Goal: Task Accomplishment & Management: Manage account settings

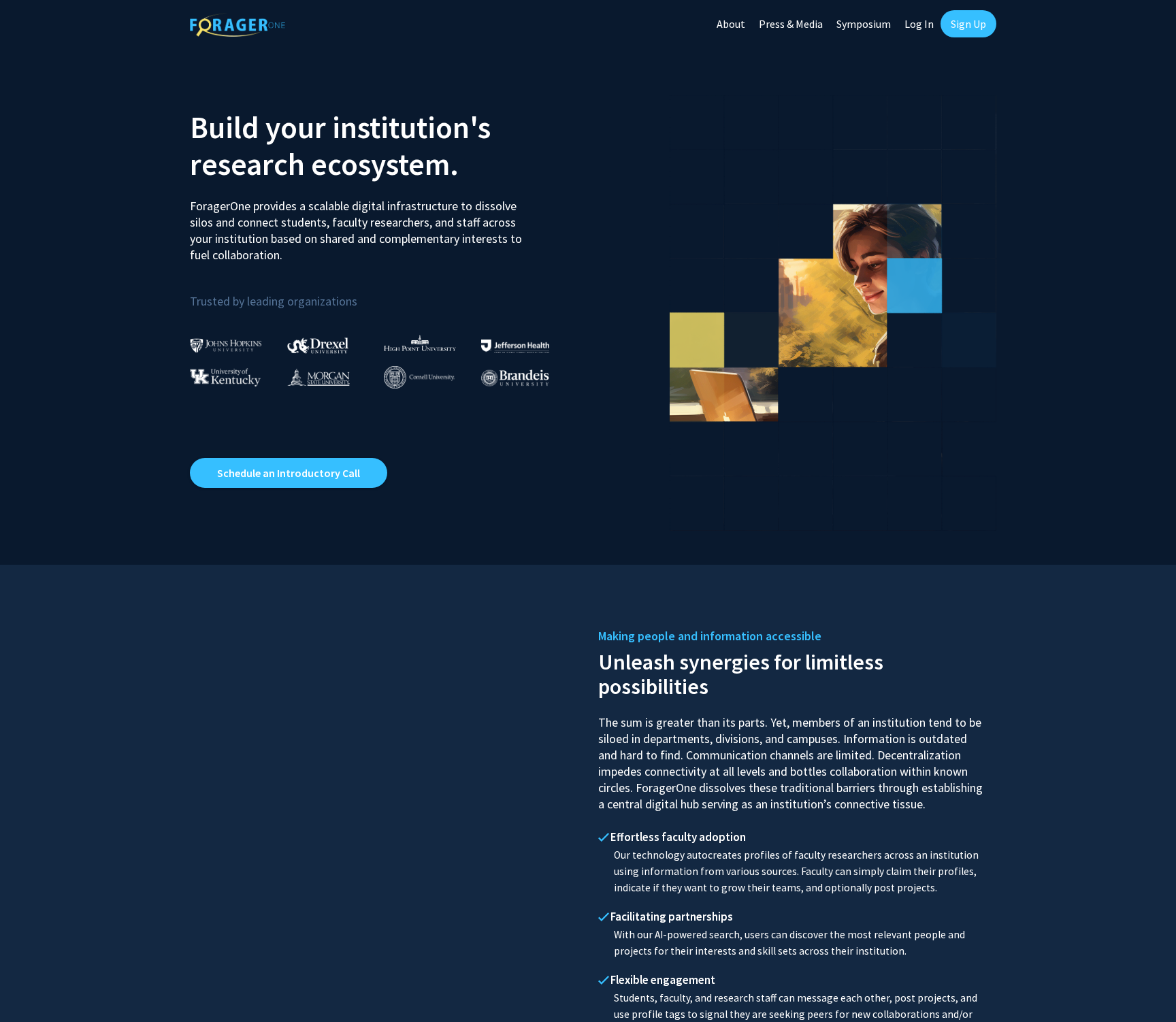
click at [917, 33] on link "Log In" at bounding box center [919, 24] width 43 height 48
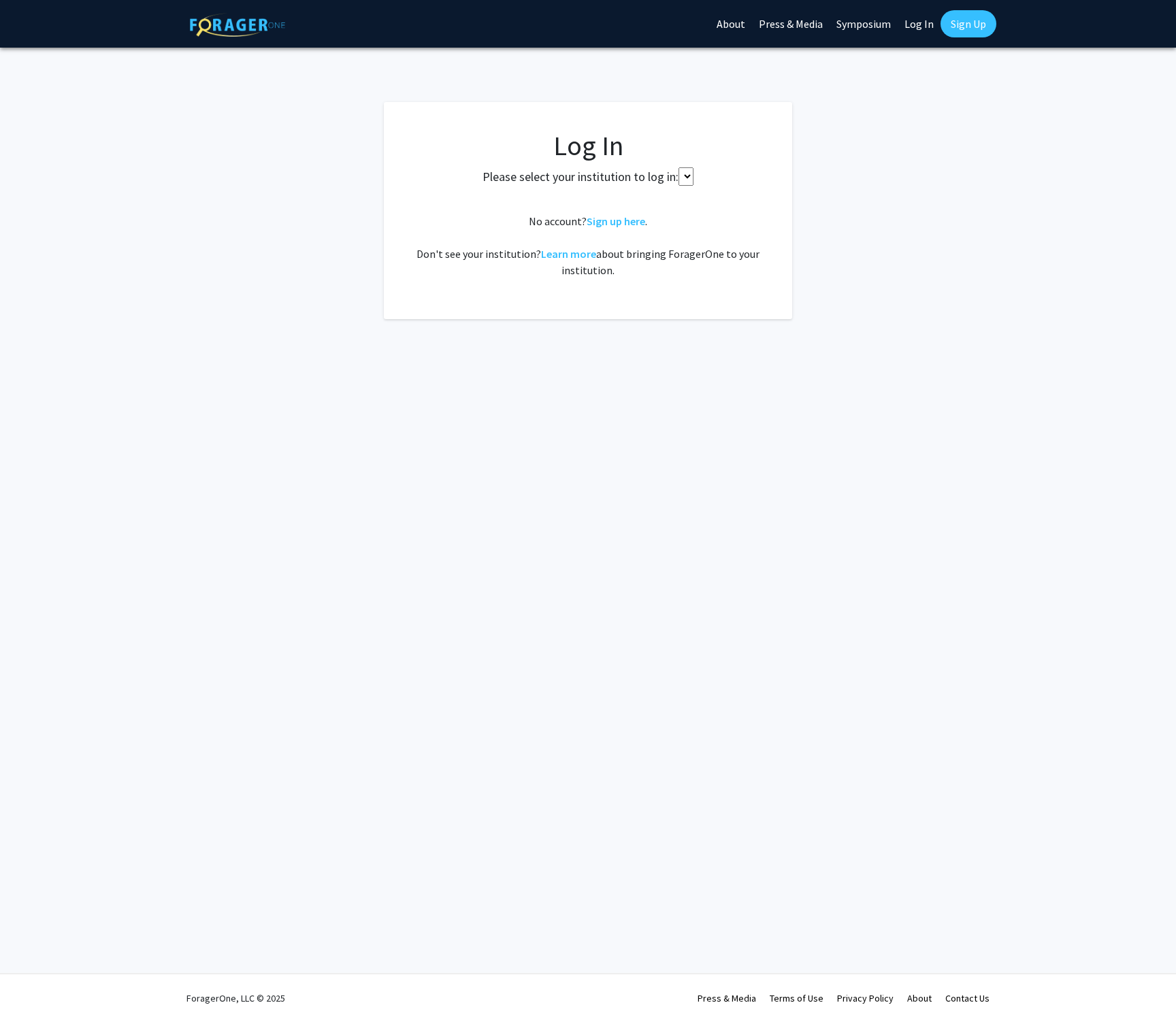
select select
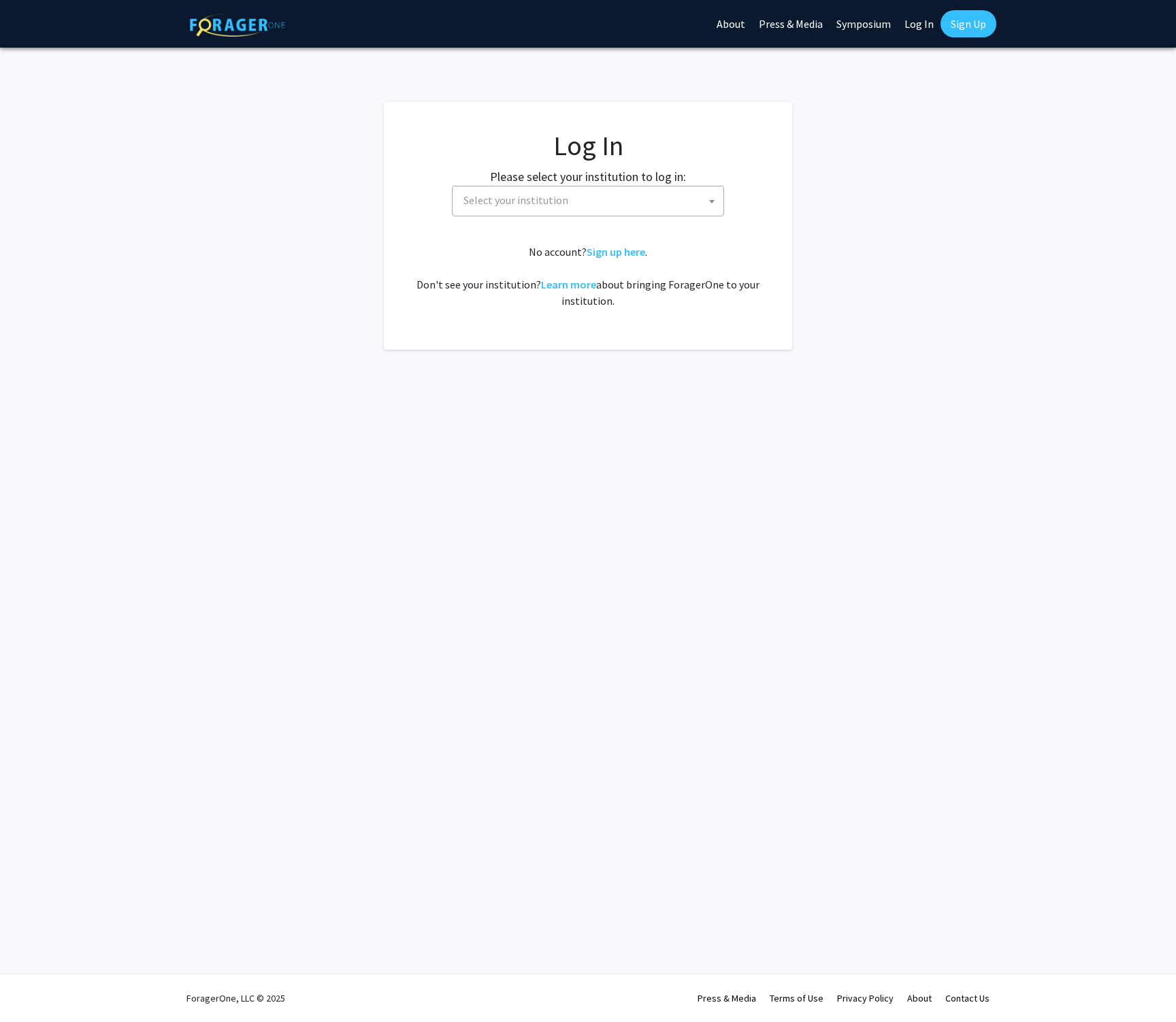
click at [571, 204] on span "Select your institution" at bounding box center [590, 201] width 265 height 28
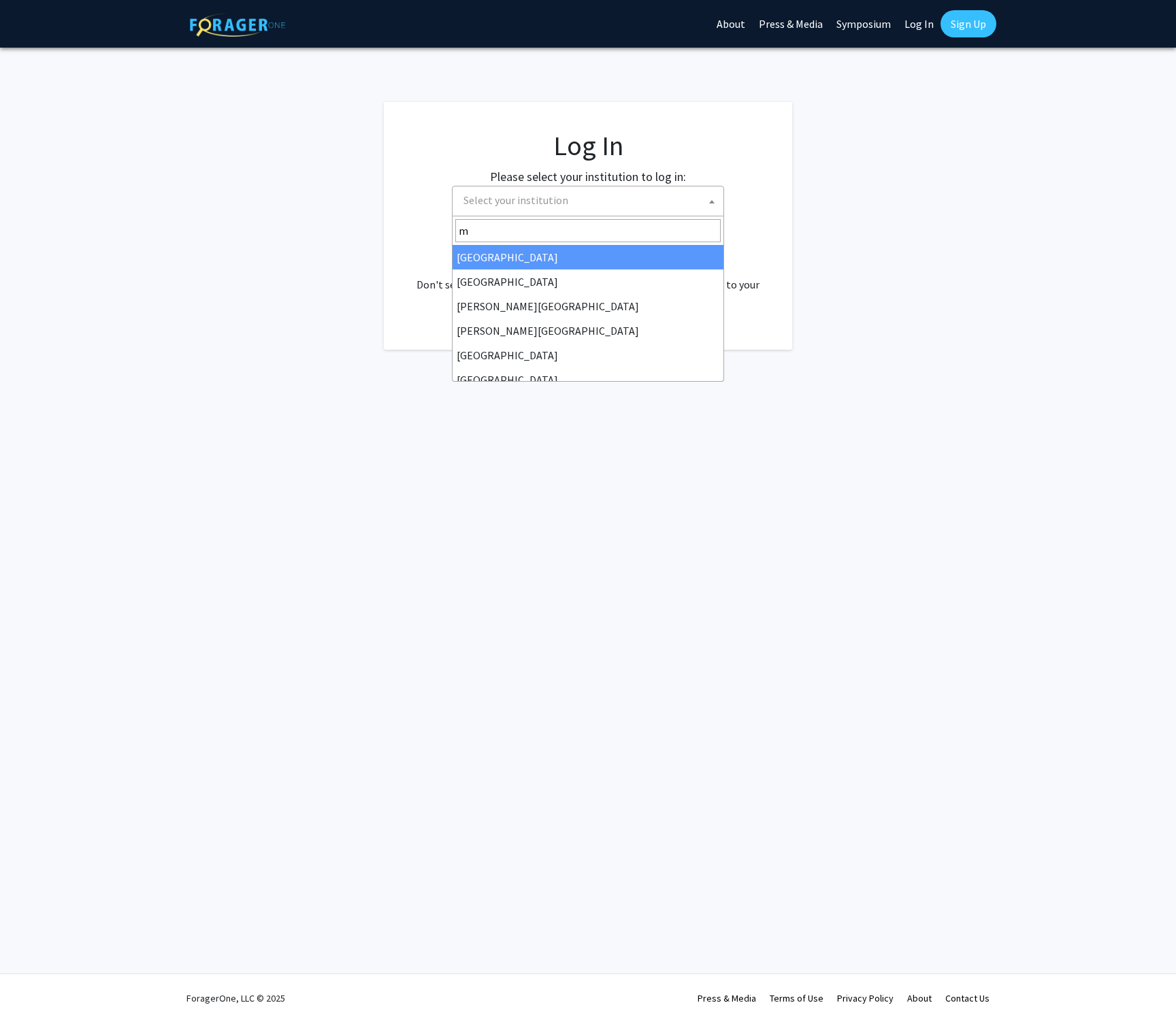
type input "mi"
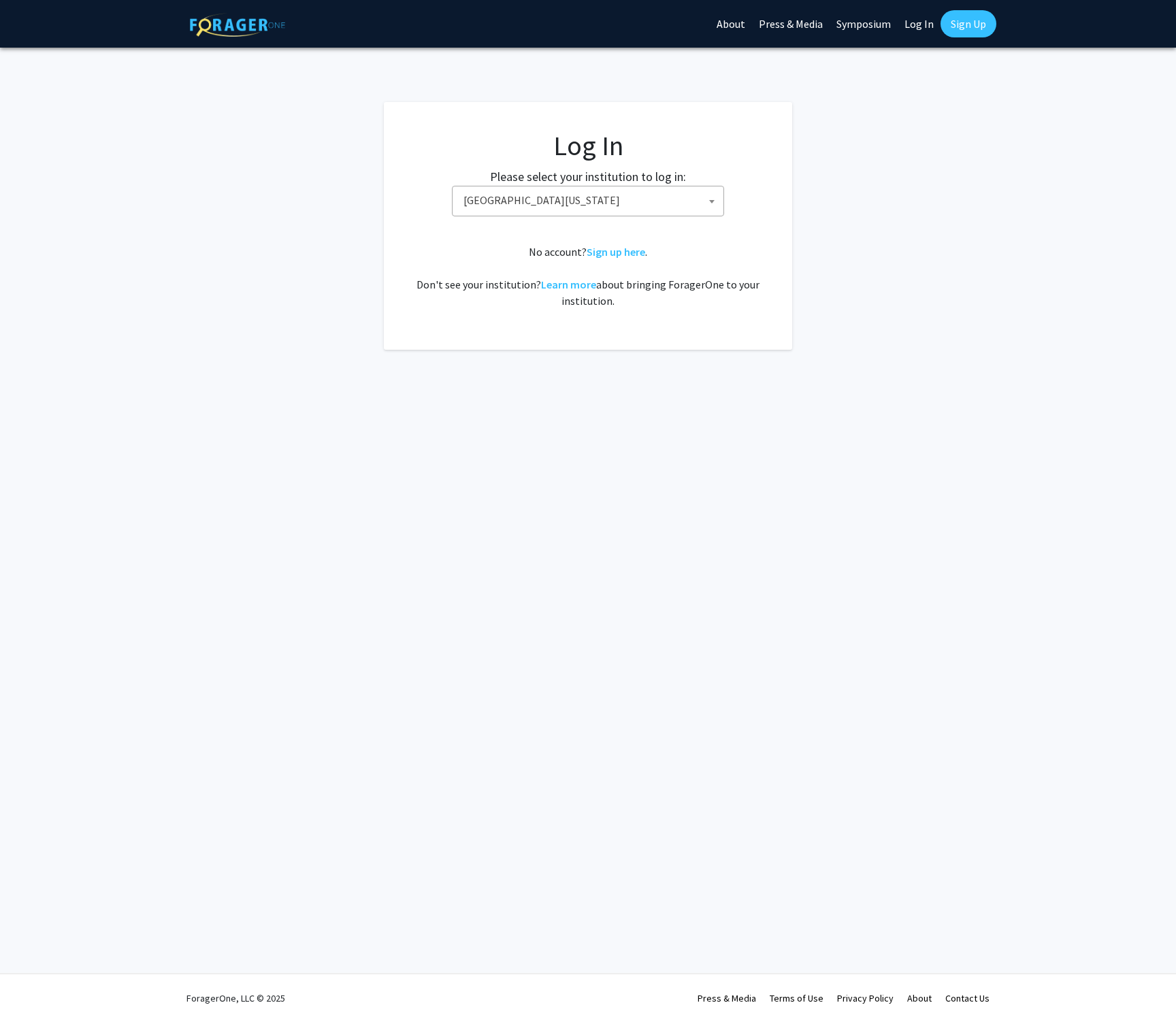
select select "33"
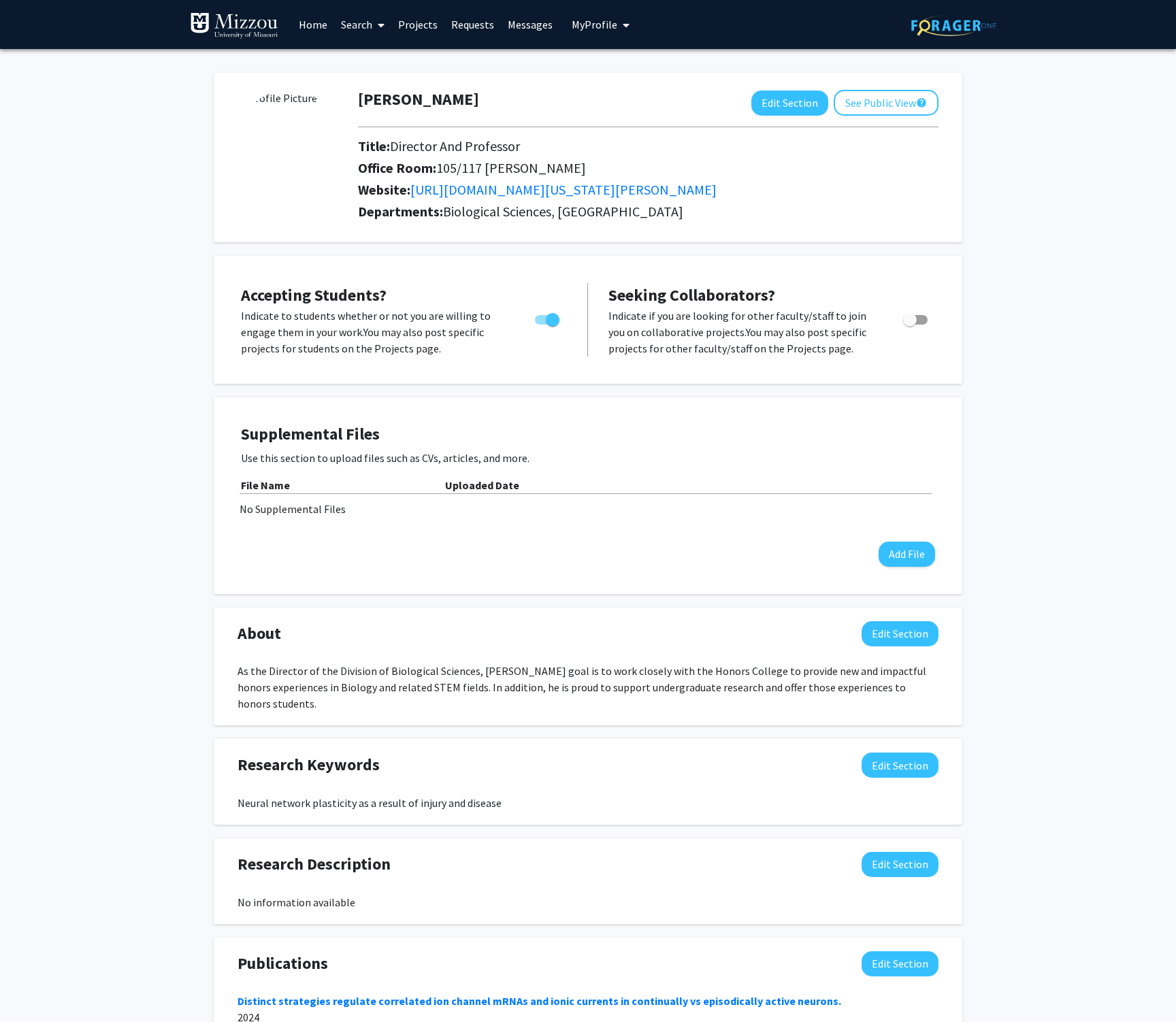
click at [537, 326] on label "Toggle" at bounding box center [544, 320] width 30 height 16
click at [541, 326] on input "Would you like to permit student requests?" at bounding box center [541, 325] width 1 height 1
checkbox input "false"
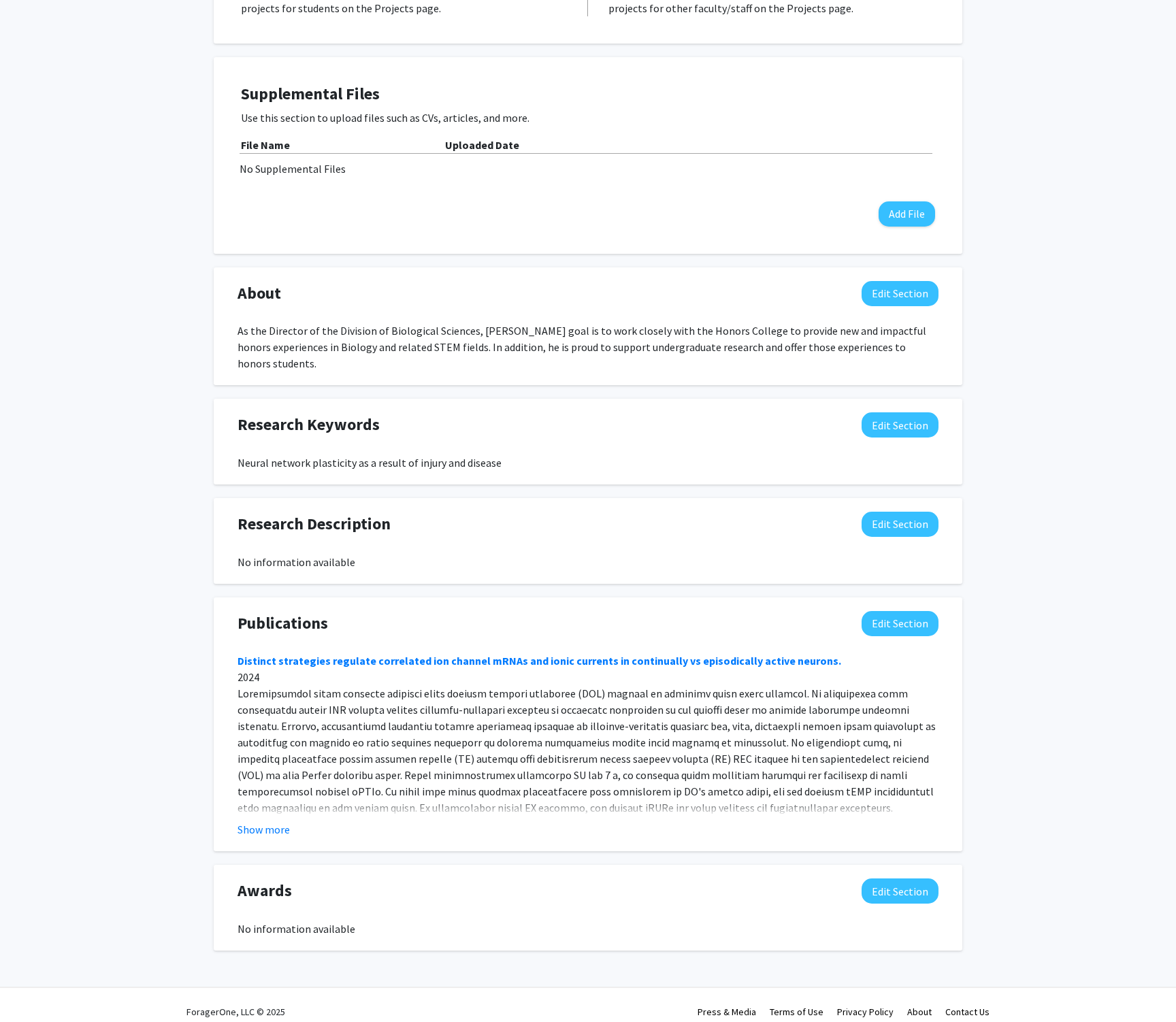
scroll to position [339, 0]
click at [911, 520] on button "Edit Section" at bounding box center [900, 526] width 77 height 25
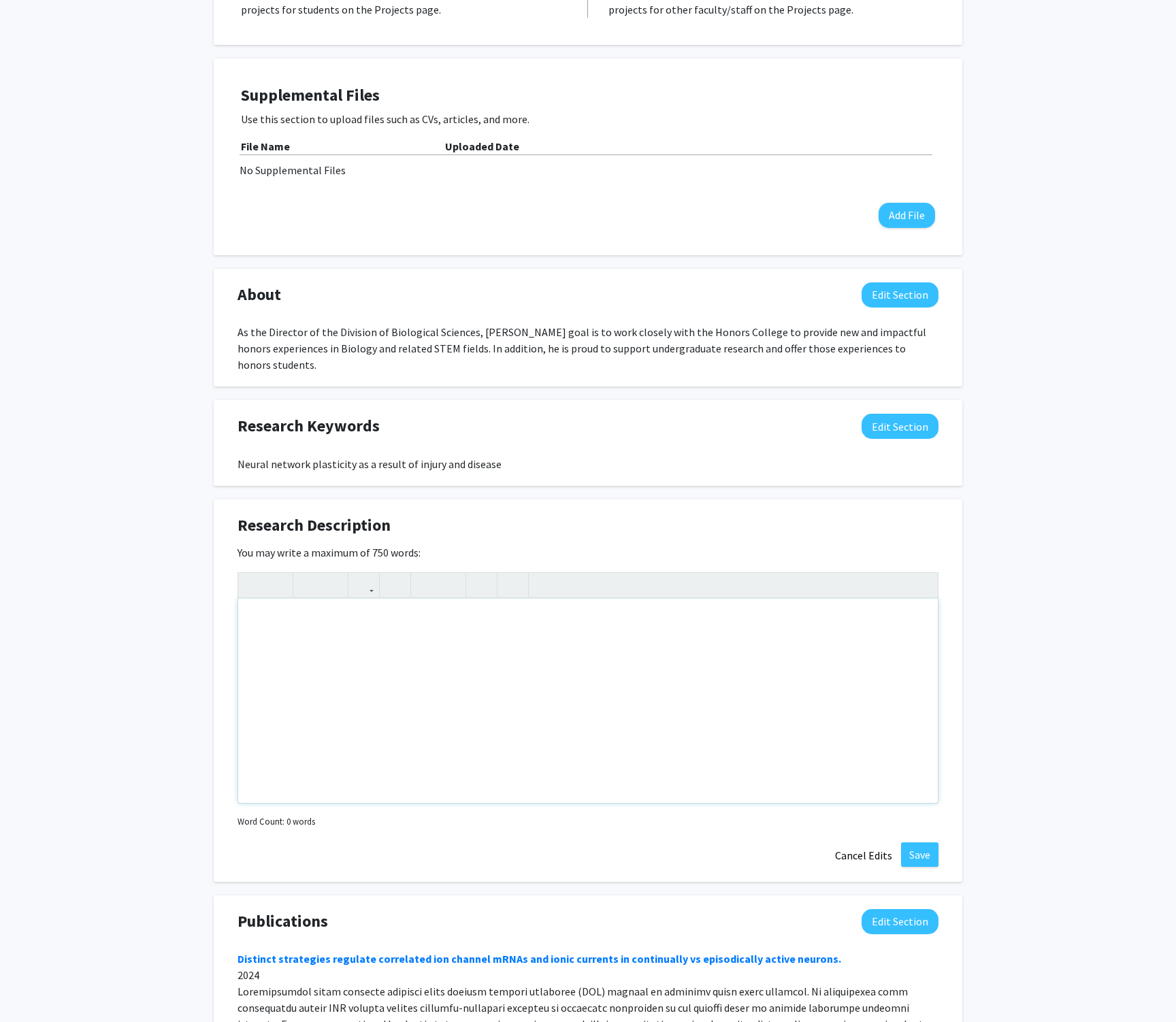
click at [332, 671] on div "Note to users with screen readers: Please deactivate our accessibility plugin f…" at bounding box center [588, 701] width 700 height 204
paste div "Note to users with screen readers: Please deactivate our accessibility plugin f…"
type textarea "<p>The nervous system is an interconnected system of neural networks that contr…"
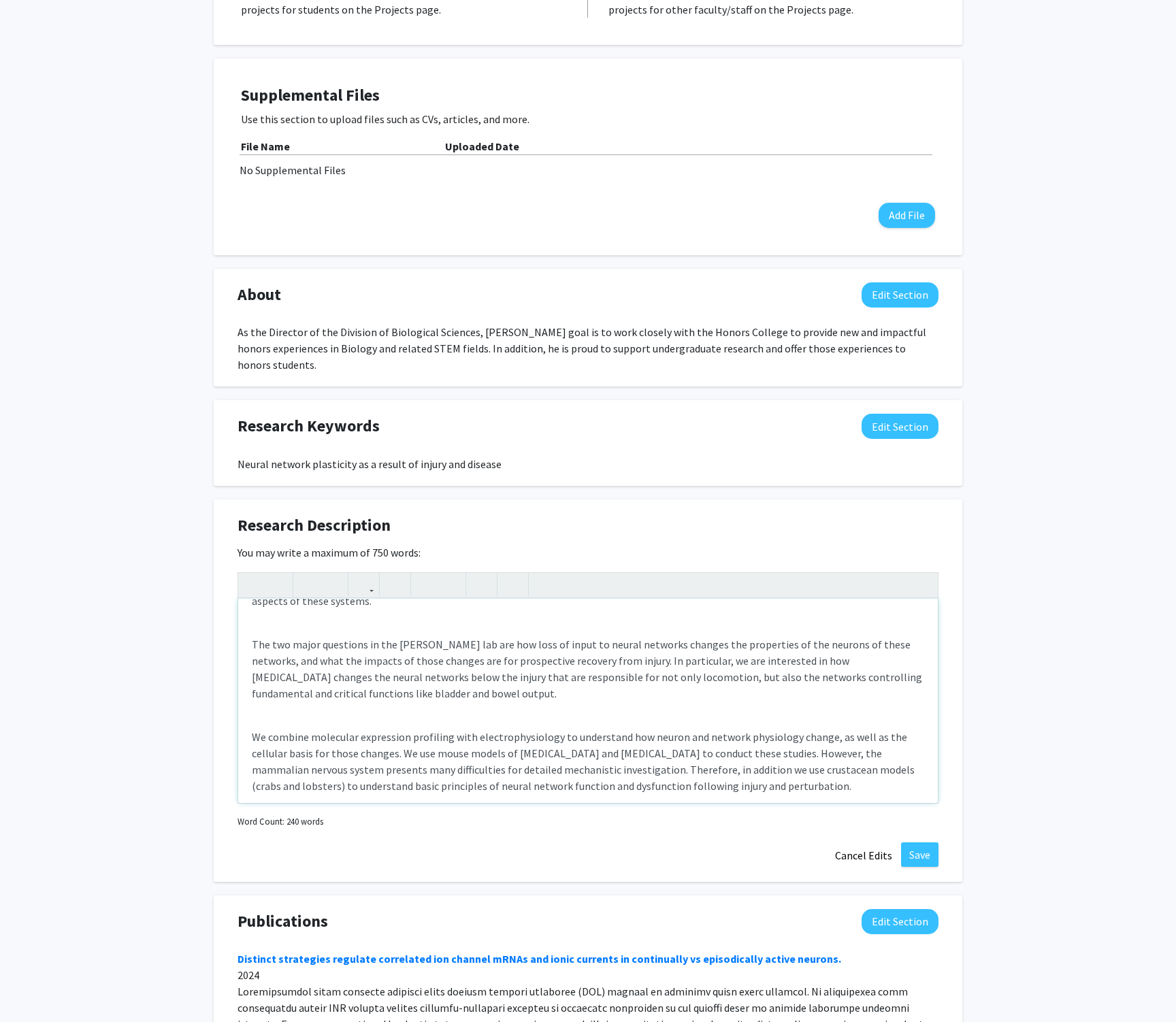
scroll to position [84, 0]
click at [922, 842] on button "Save" at bounding box center [919, 855] width 37 height 25
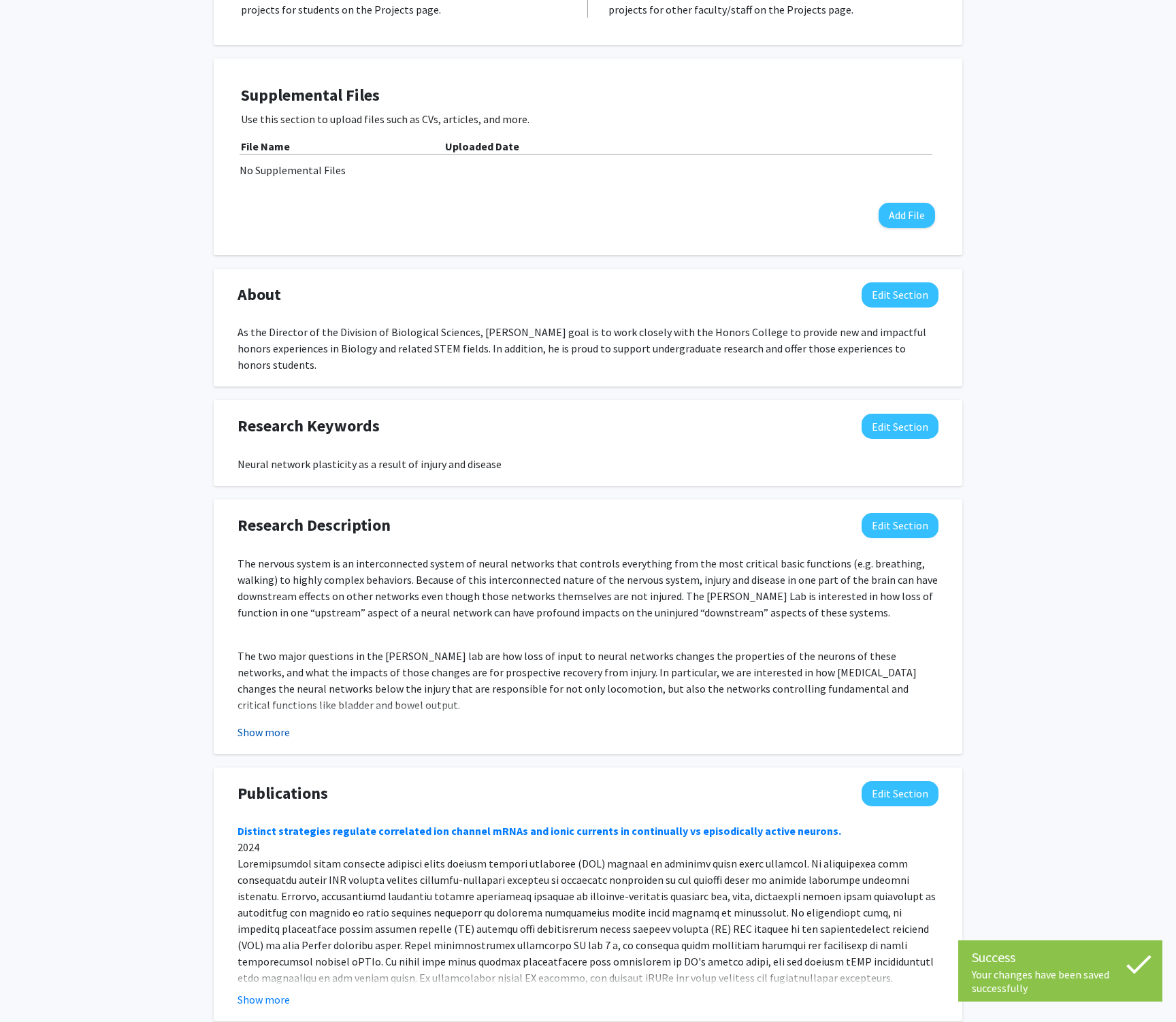
click at [275, 724] on button "Show more" at bounding box center [264, 732] width 52 height 16
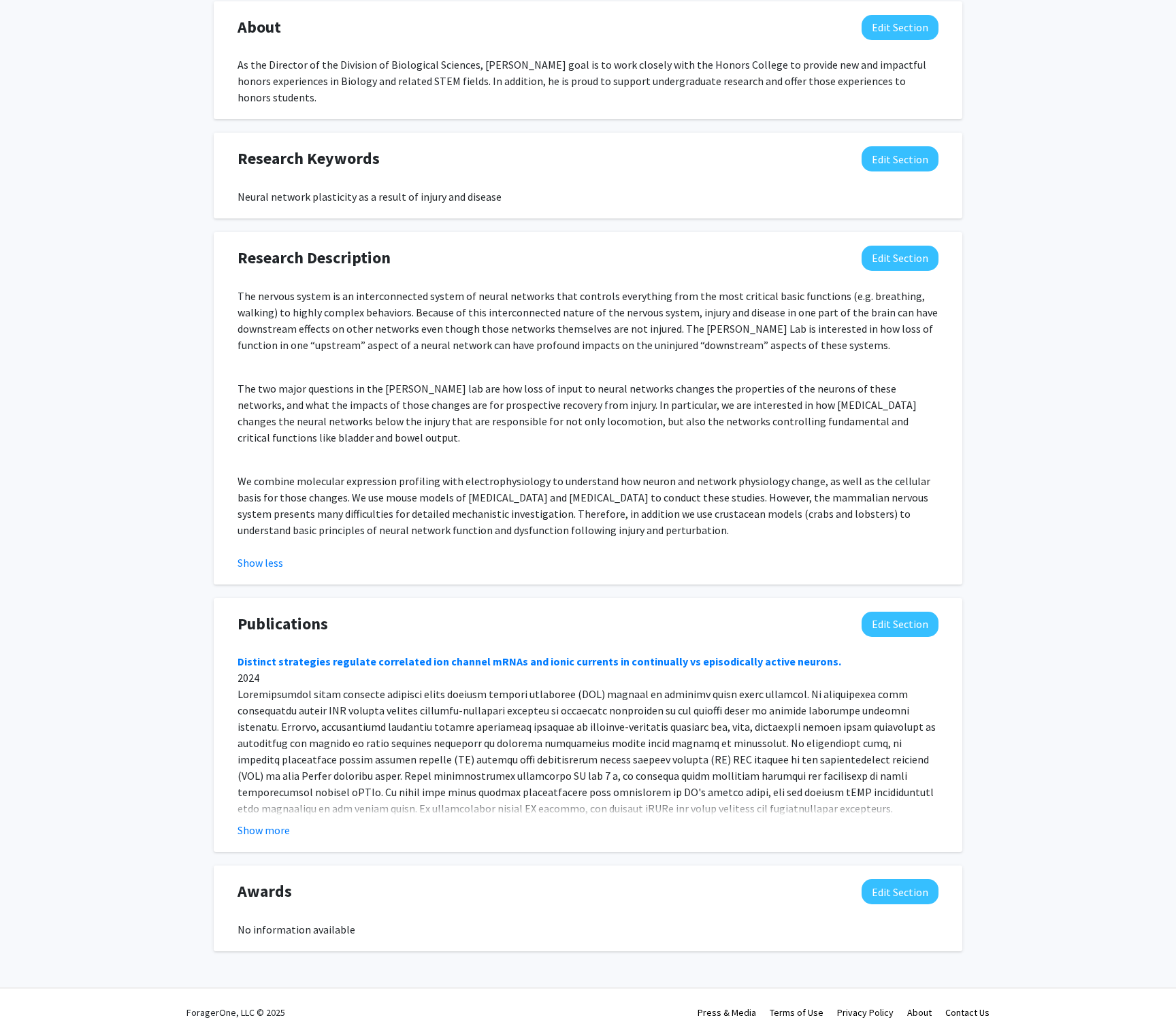
scroll to position [605, 0]
click at [267, 823] on button "Show more" at bounding box center [264, 831] width 52 height 16
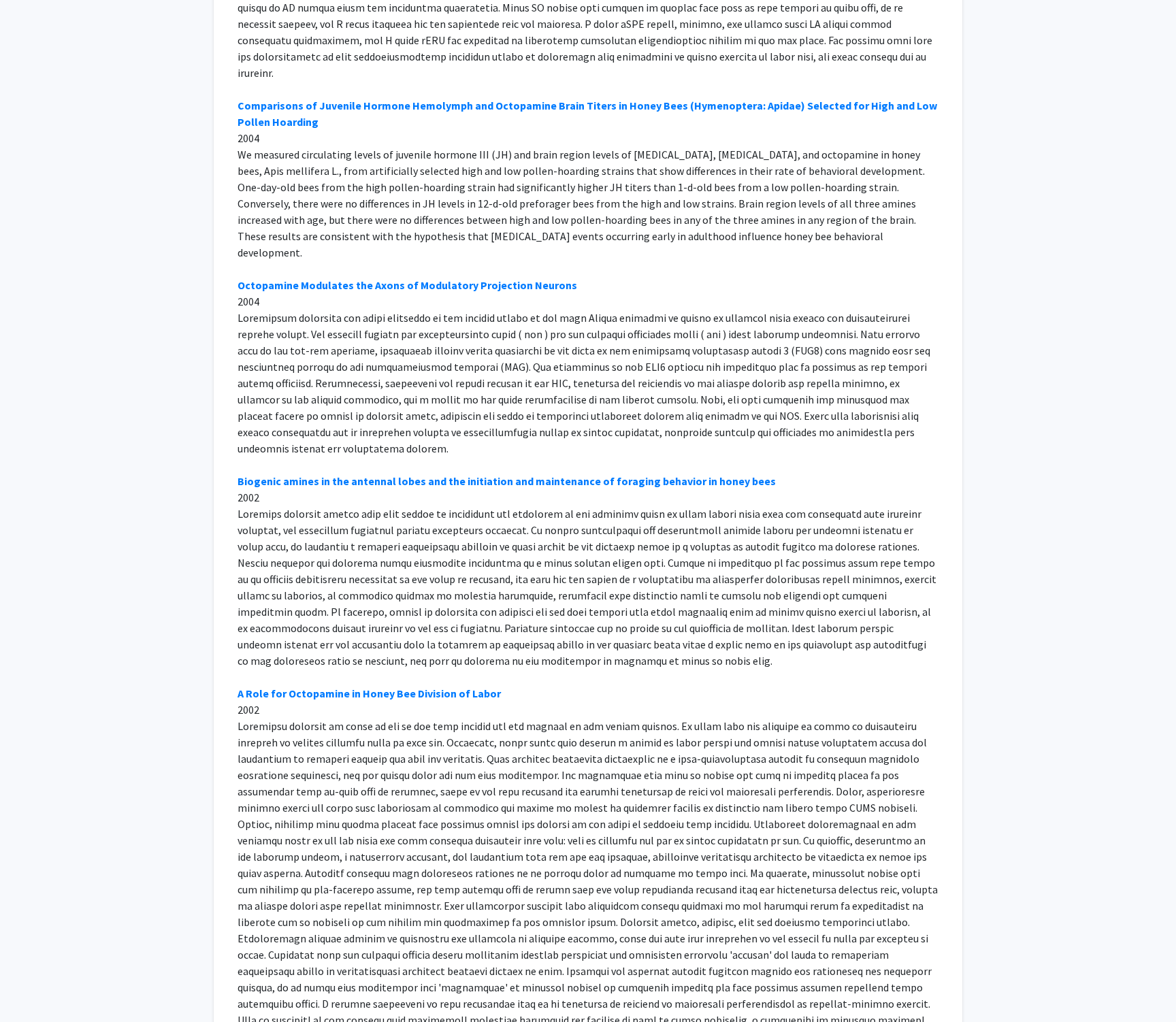
scroll to position [10815, 0]
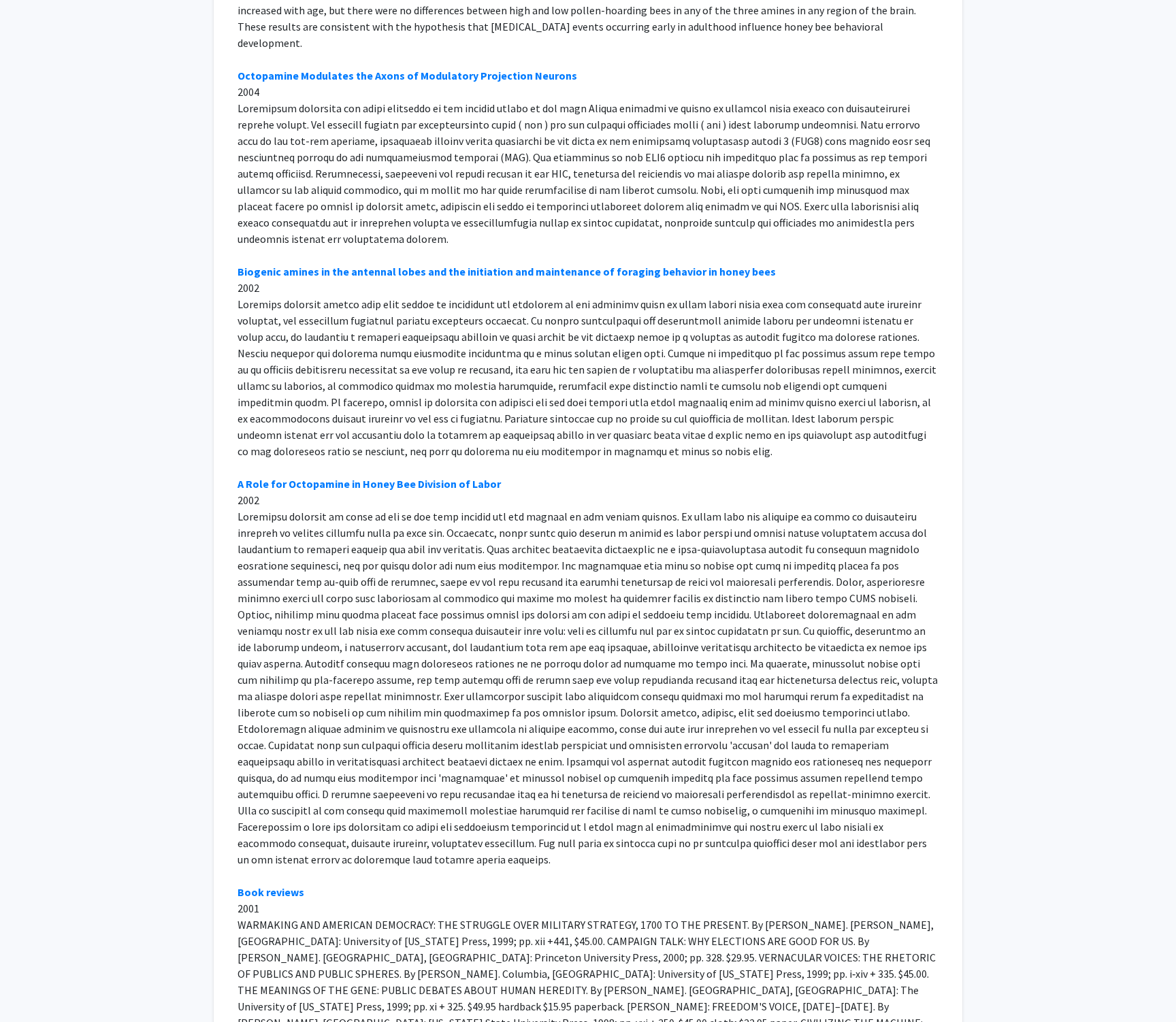
scroll to position [11095, 0]
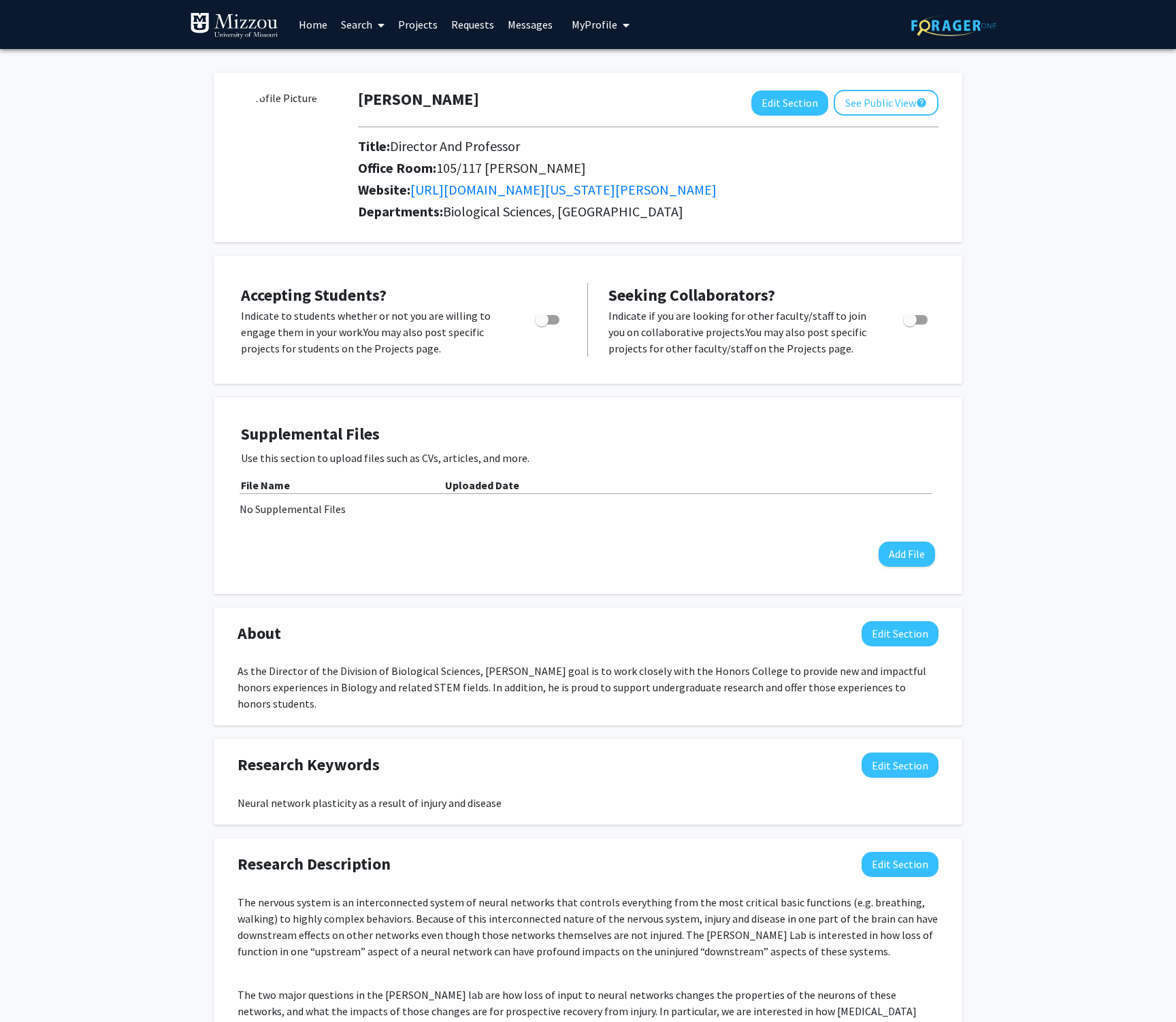
scroll to position [0, 0]
click at [887, 102] on button "See Public View help" at bounding box center [886, 103] width 105 height 26
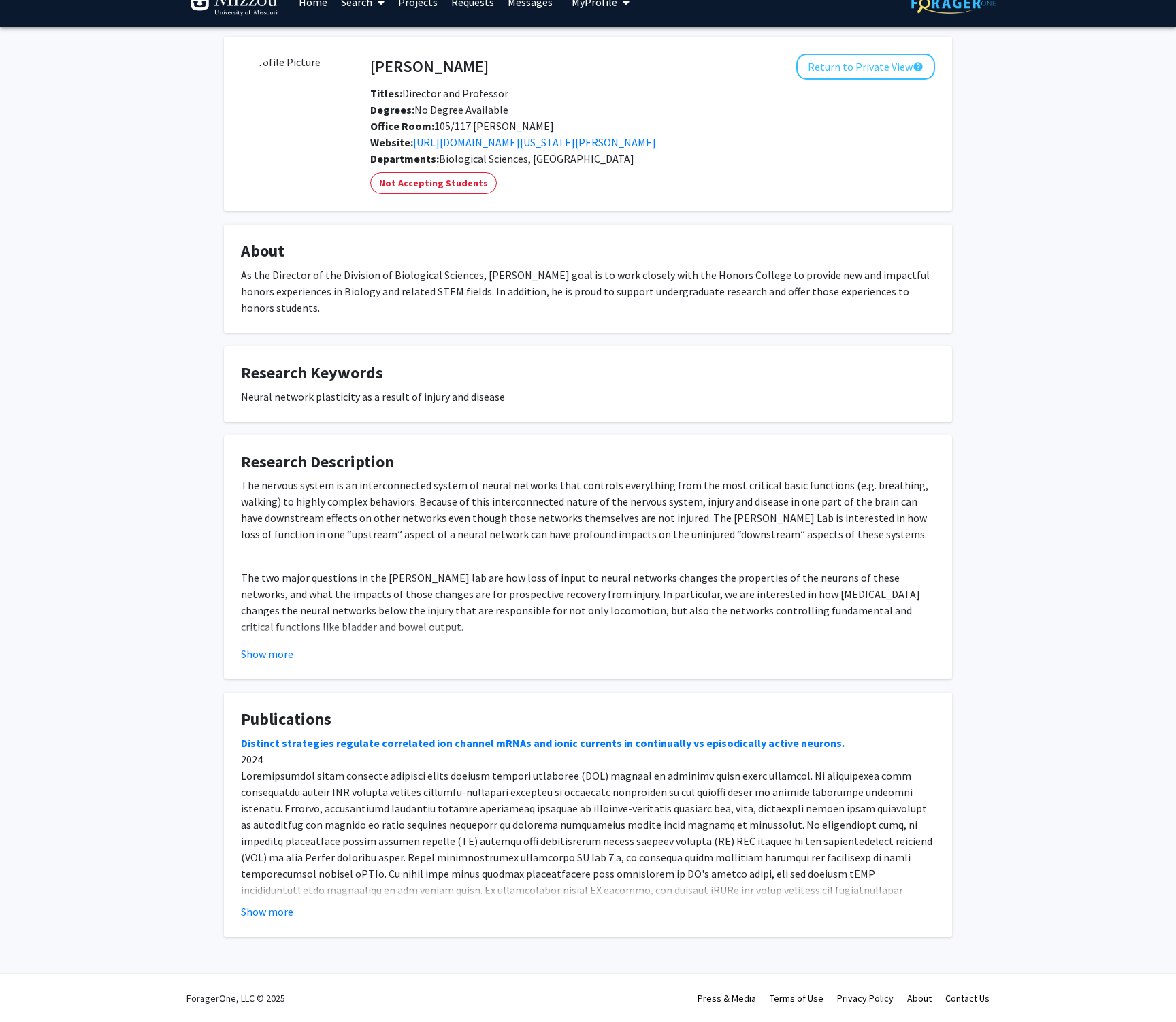
scroll to position [23, 0]
click at [284, 650] on button "Show more" at bounding box center [267, 654] width 52 height 16
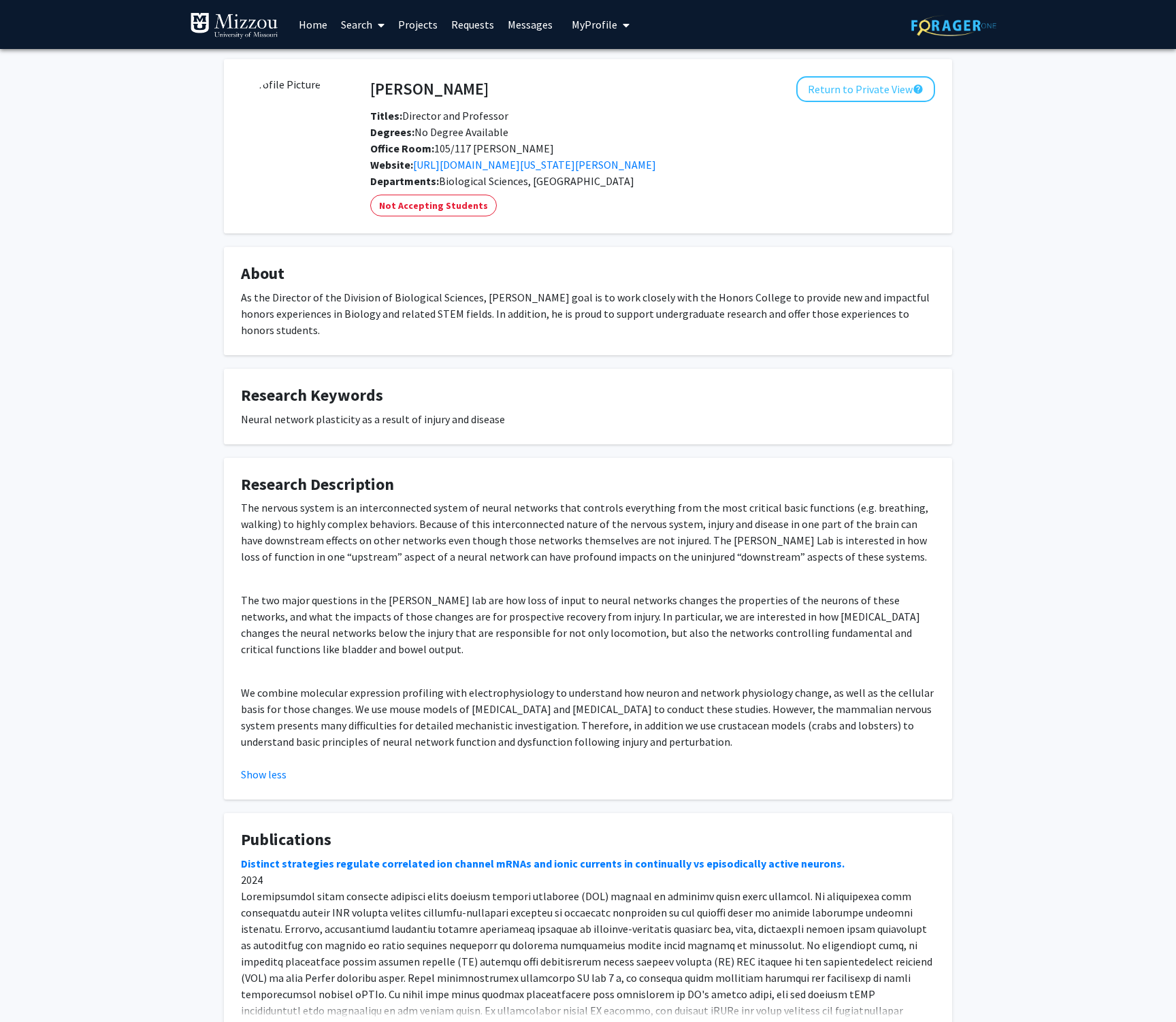
scroll to position [0, 0]
click at [843, 90] on button "Return to Private View help" at bounding box center [866, 89] width 139 height 26
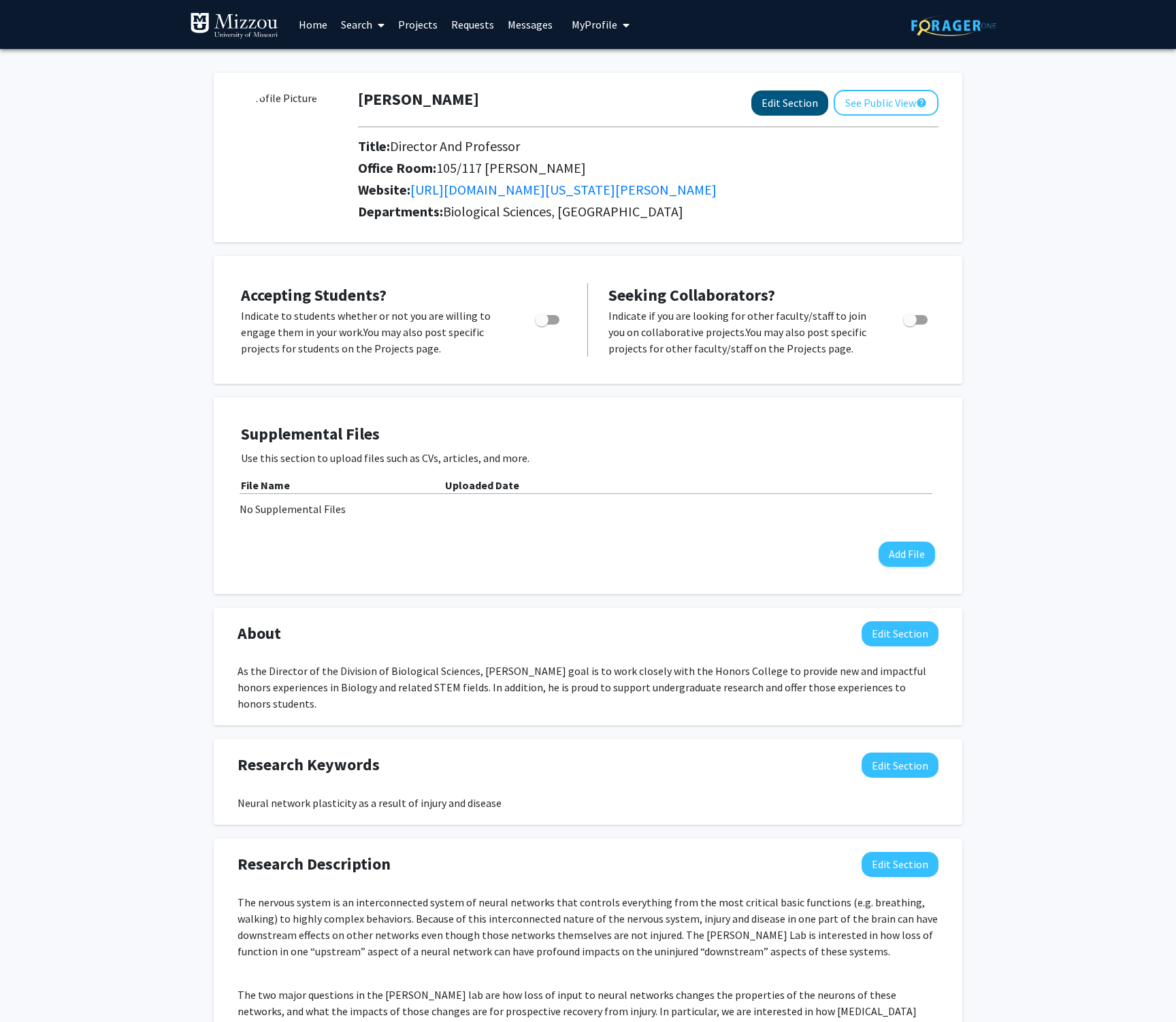
click at [790, 107] on button "Edit Section" at bounding box center [790, 103] width 77 height 25
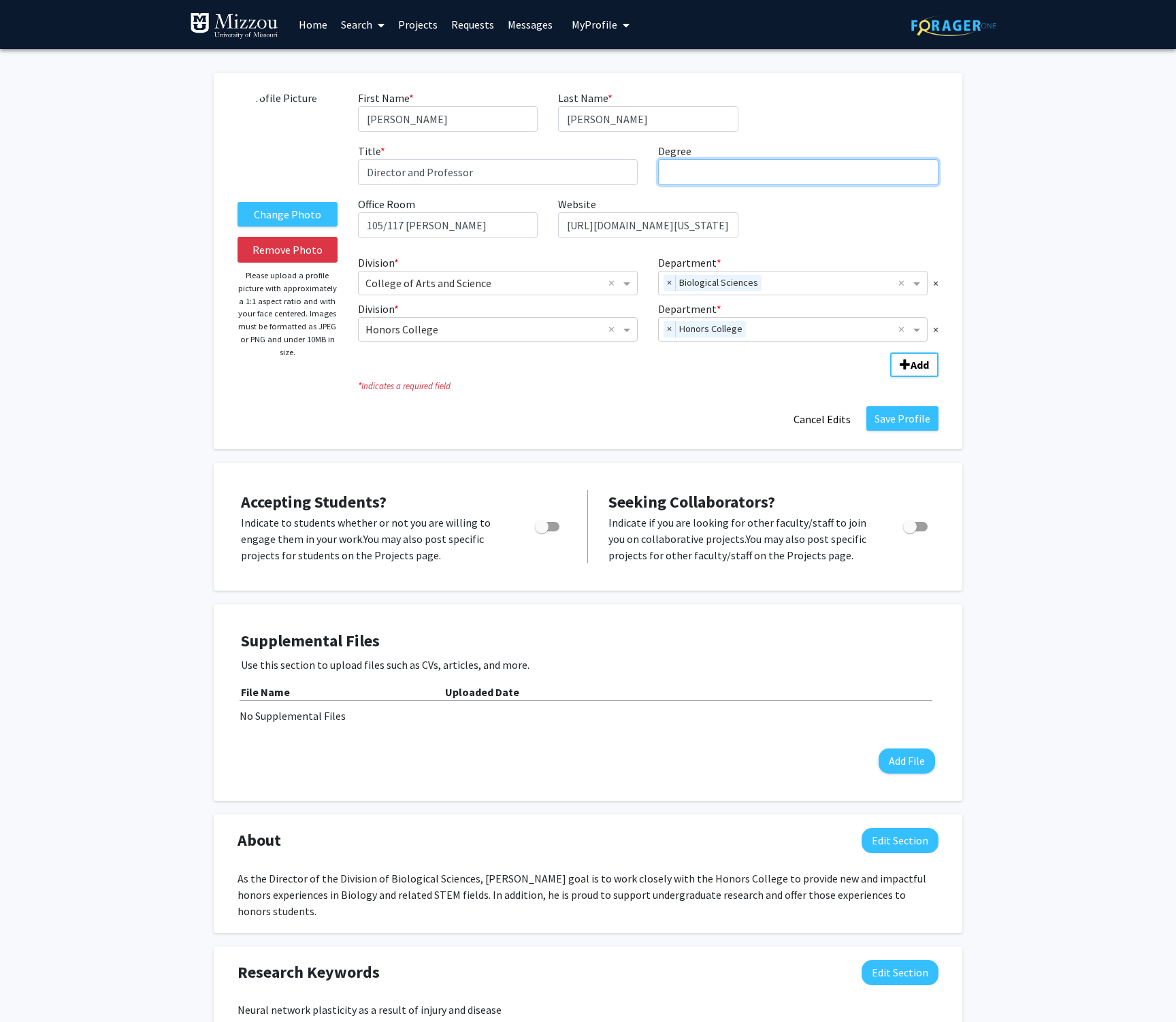
click at [697, 180] on input "Degree required" at bounding box center [798, 172] width 281 height 26
type input "Ph.D."
click at [911, 375] on button "Add" at bounding box center [914, 365] width 48 height 25
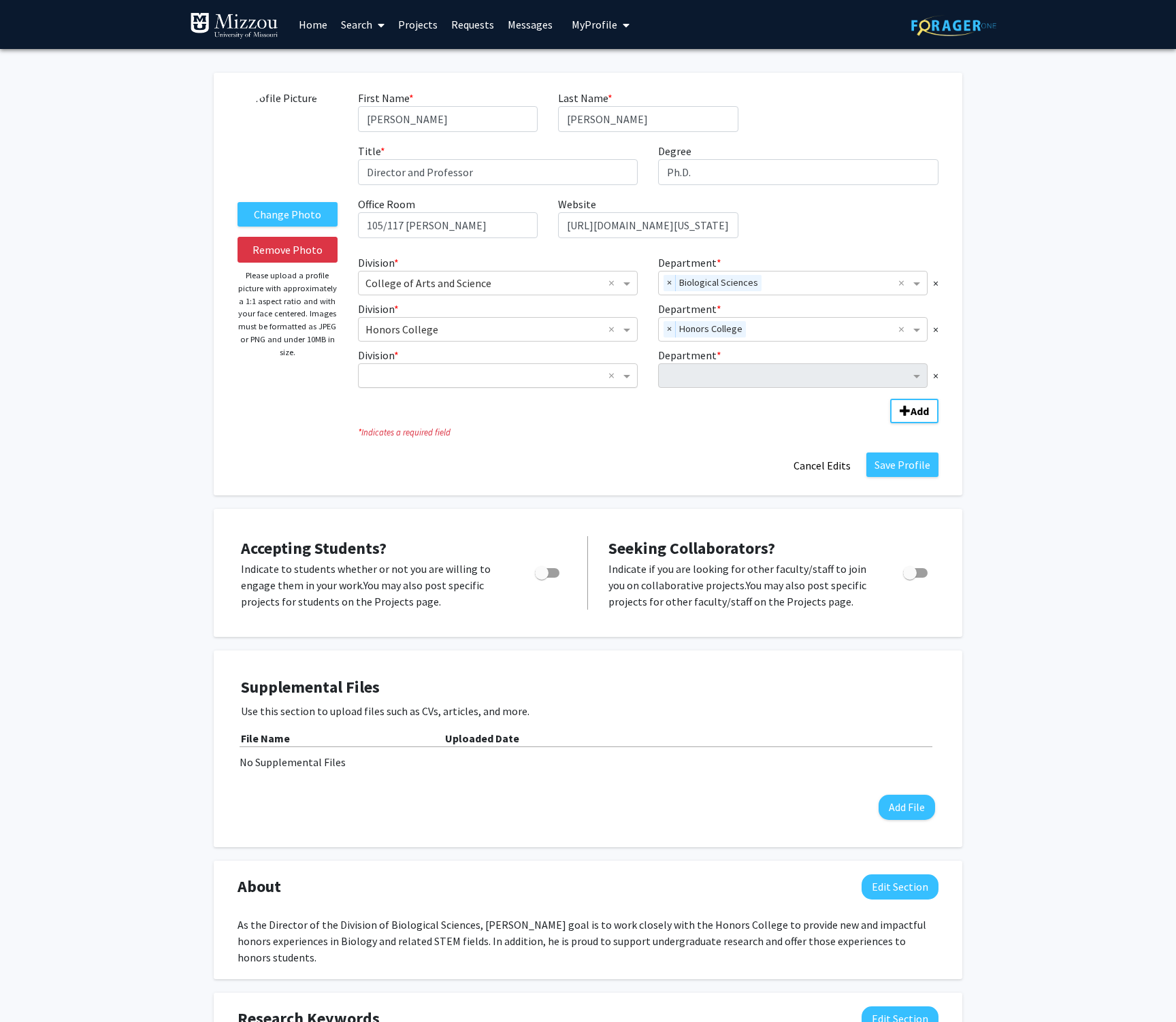
click at [492, 383] on input "Division" at bounding box center [485, 376] width 238 height 16
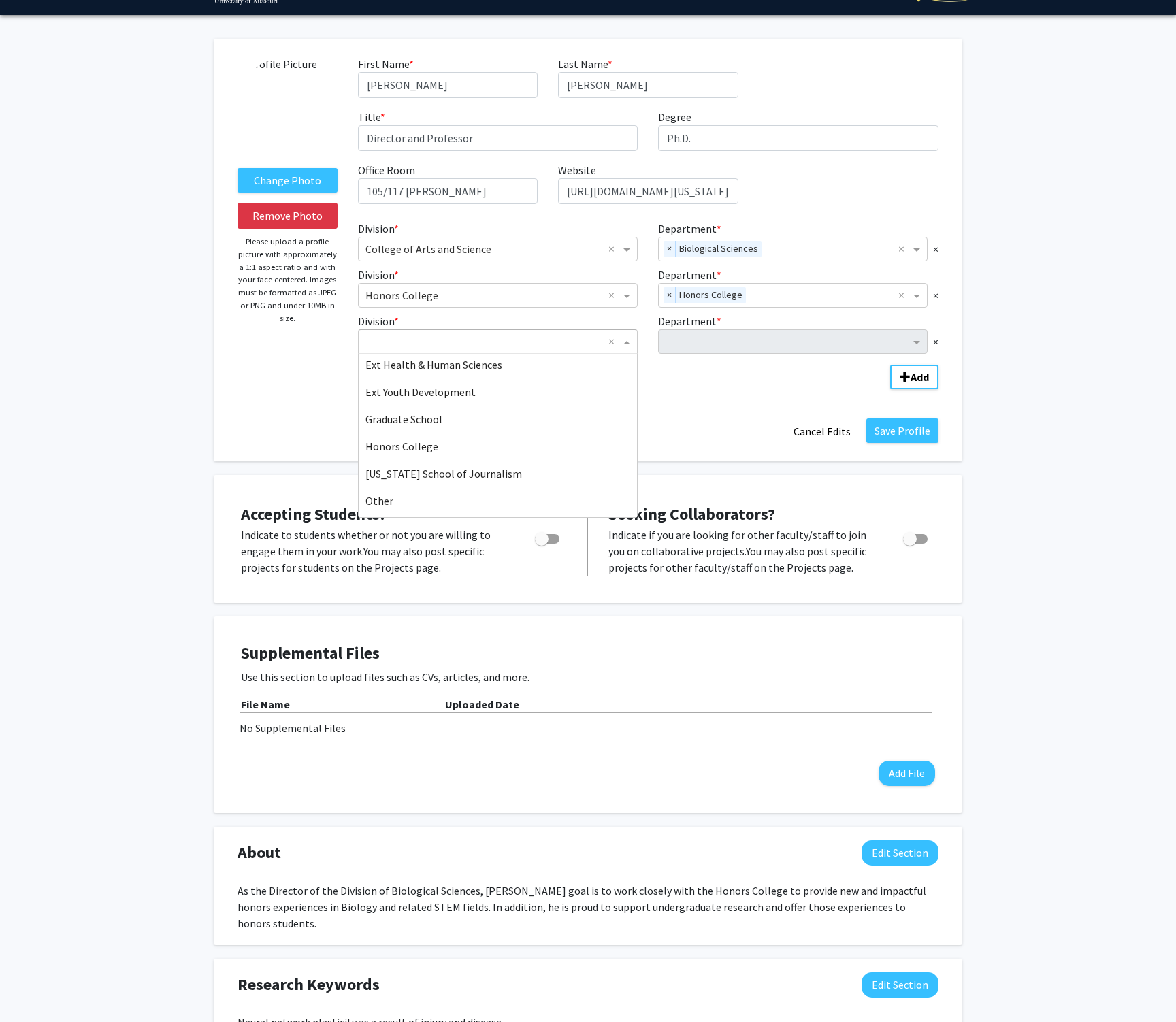
scroll to position [383, 0]
click at [464, 420] on div "Graduate School" at bounding box center [498, 419] width 279 height 27
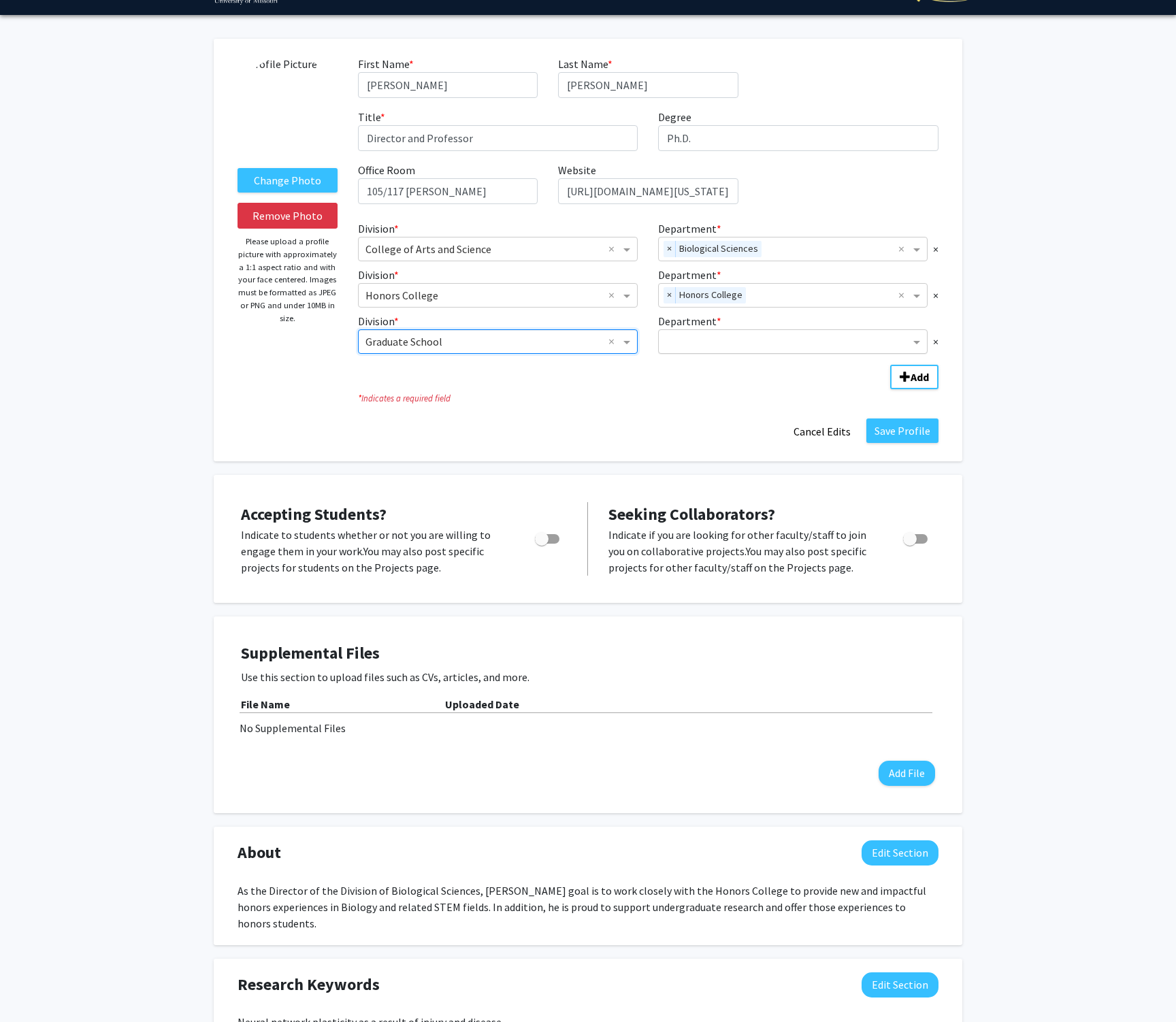
click at [688, 342] on input "Department" at bounding box center [788, 342] width 244 height 16
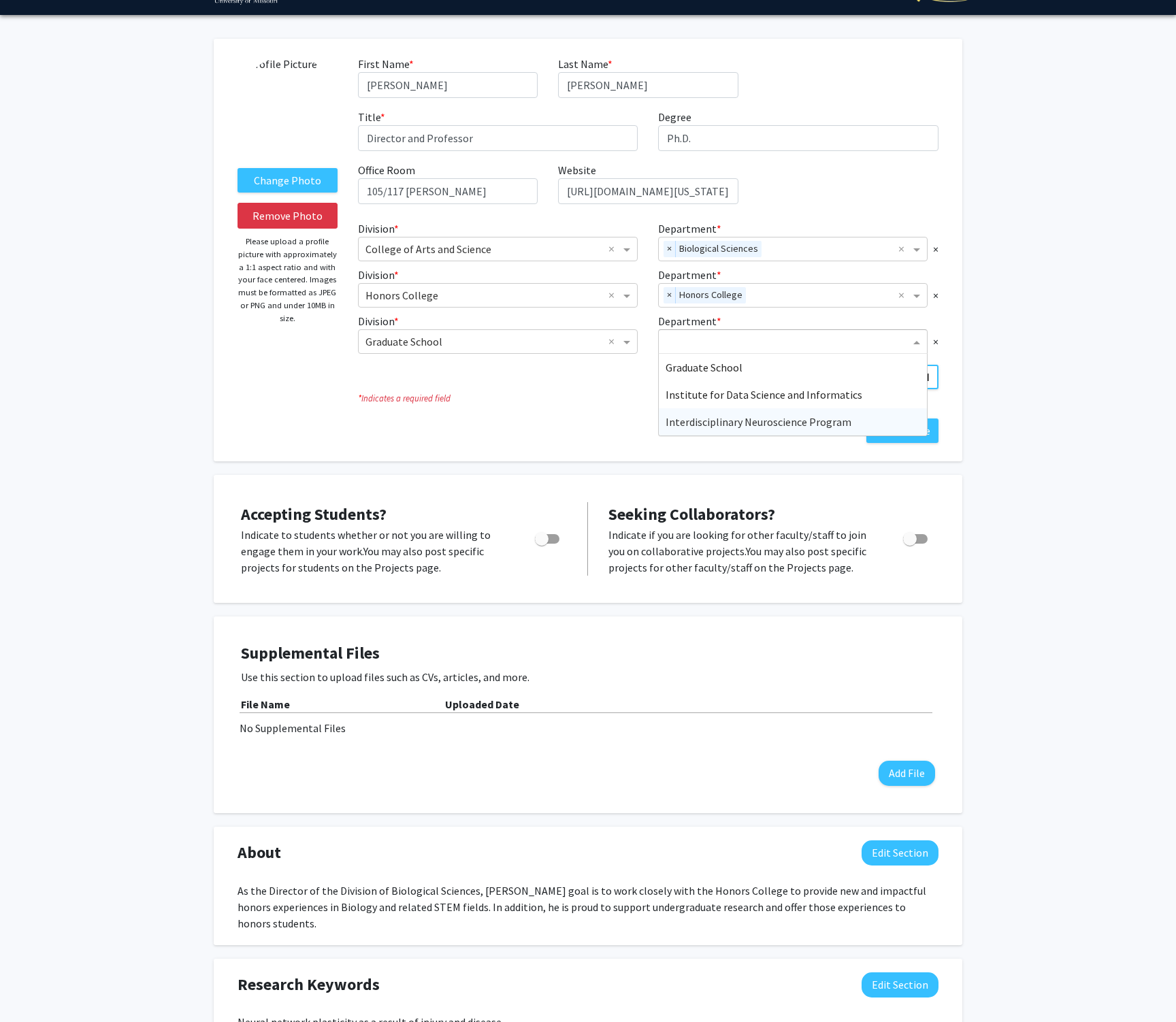
click at [711, 432] on div "Interdisciplinary Neuroscience Program" at bounding box center [792, 422] width 268 height 27
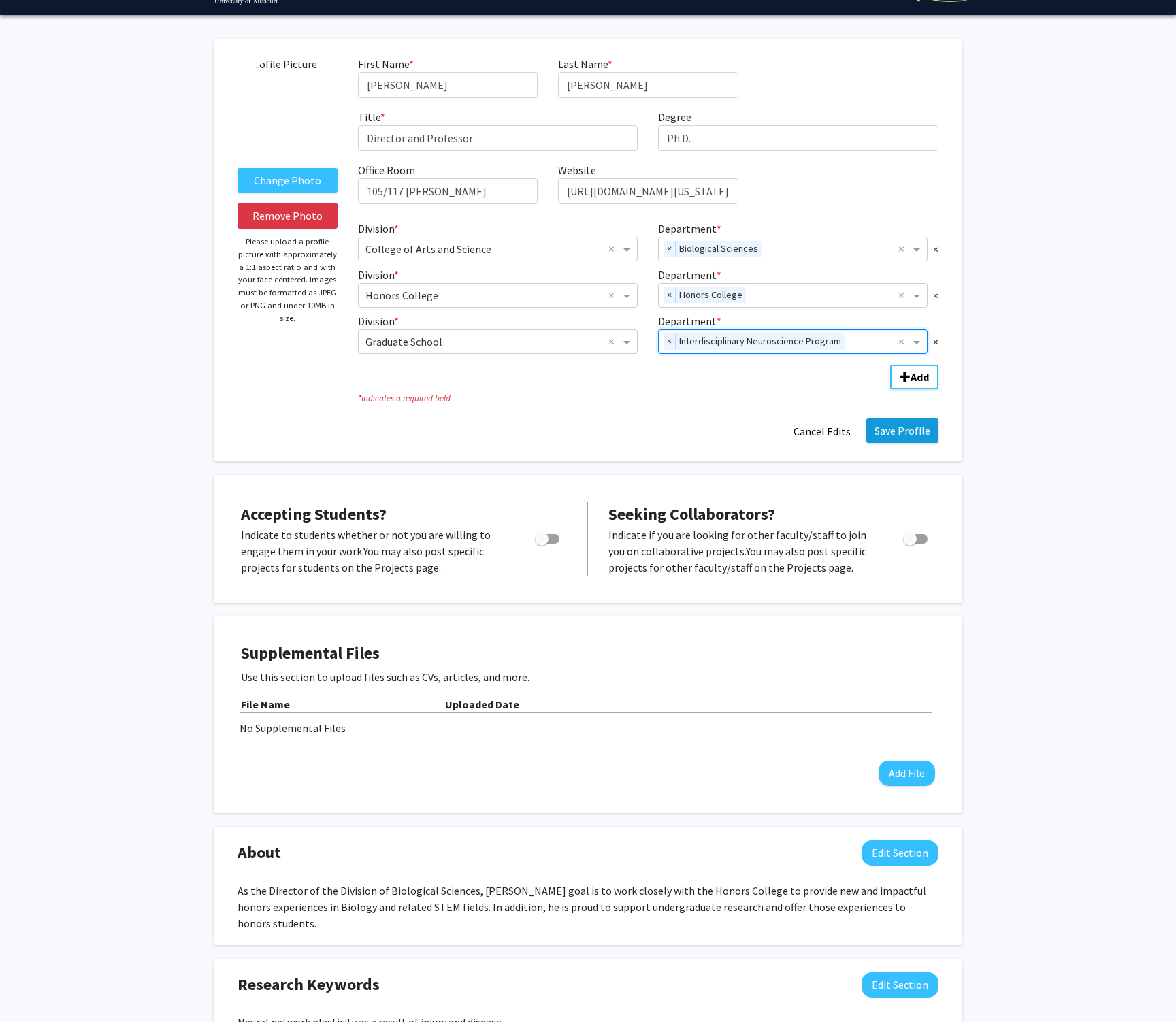
click at [901, 436] on button "Save Profile" at bounding box center [902, 431] width 72 height 25
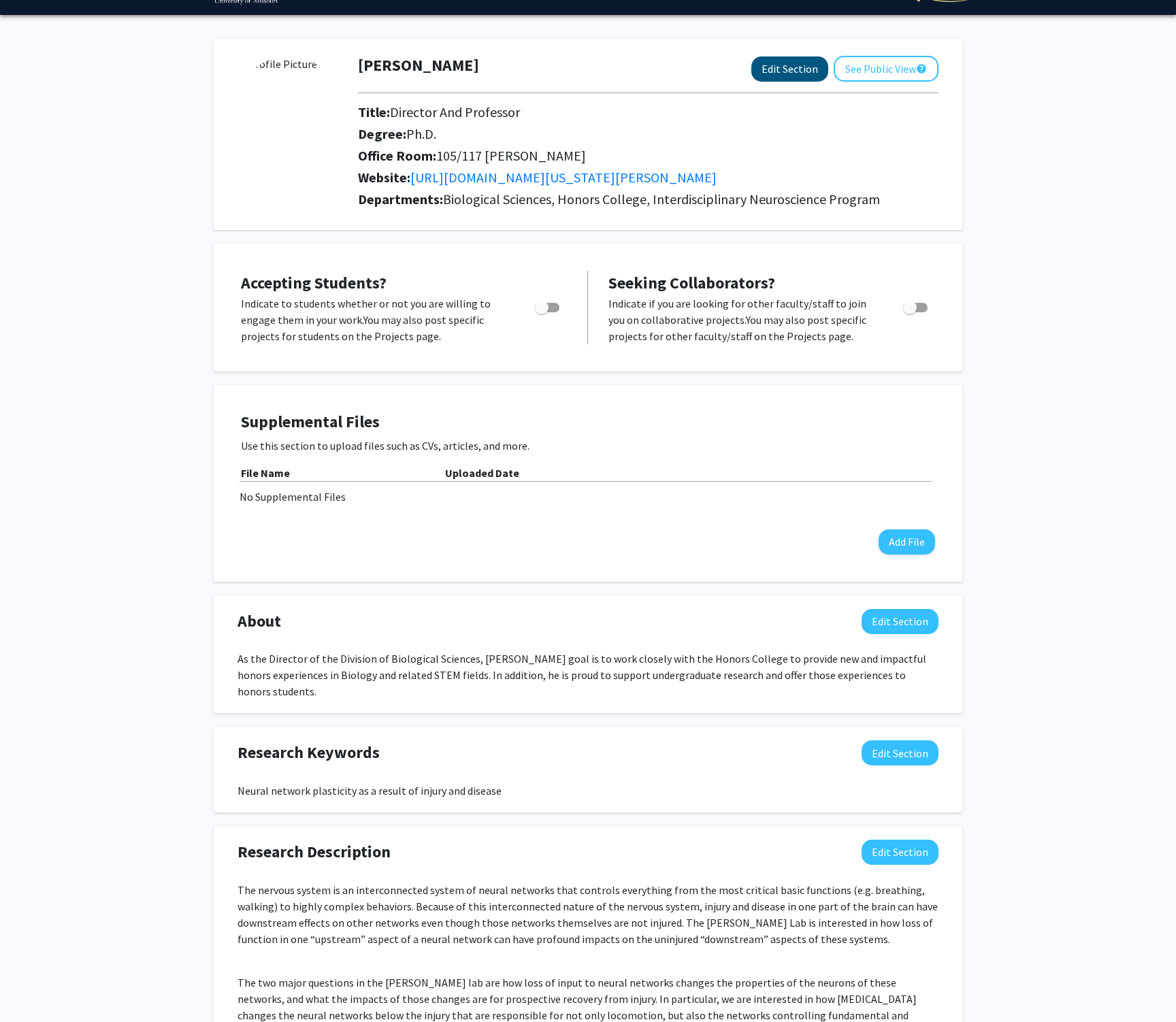
click at [792, 71] on button "Edit Section" at bounding box center [790, 69] width 77 height 25
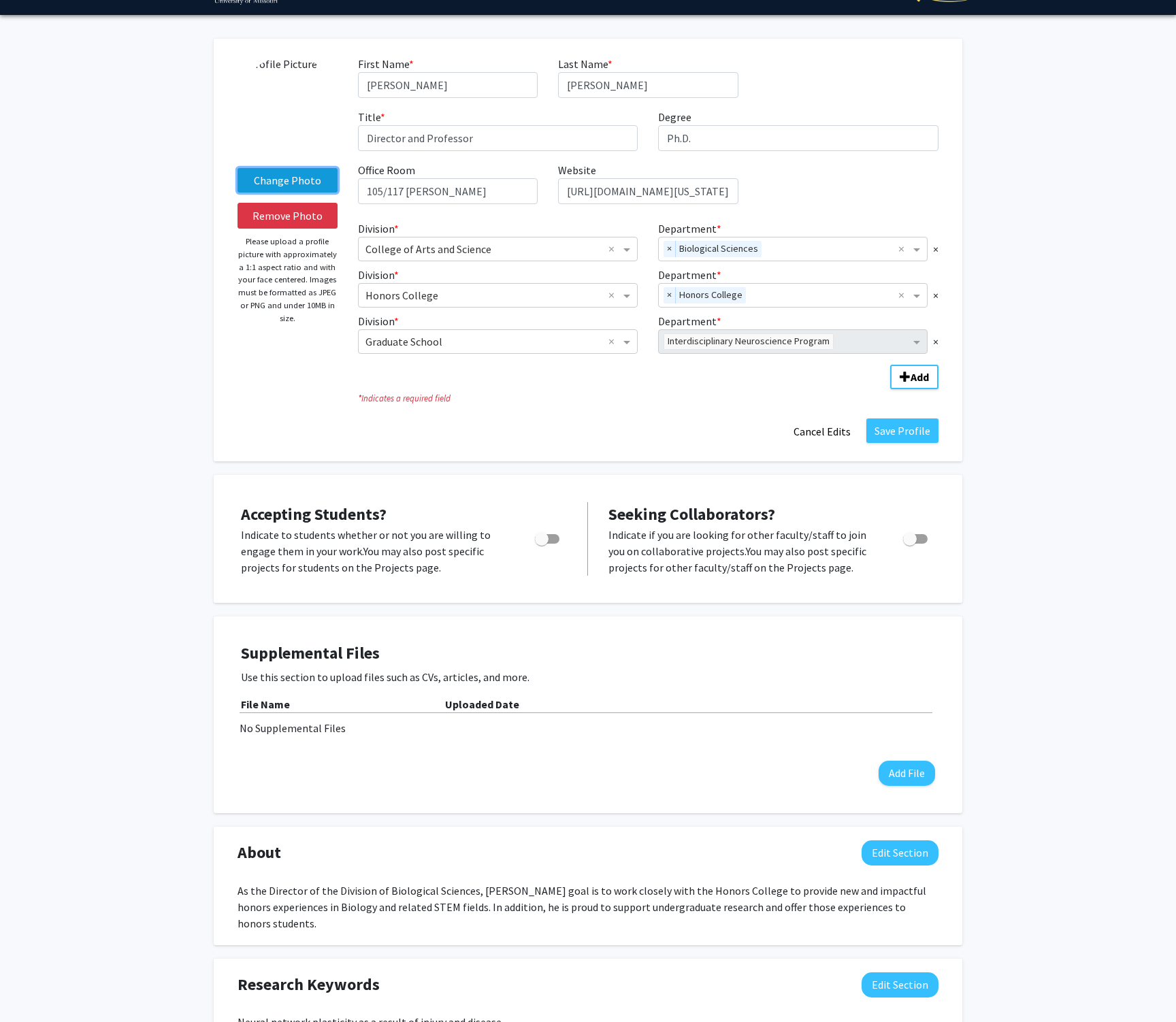
click at [294, 185] on label "Change Photo" at bounding box center [288, 180] width 100 height 25
click at [0, 0] on input "Change Photo" at bounding box center [0, 0] width 0 height 0
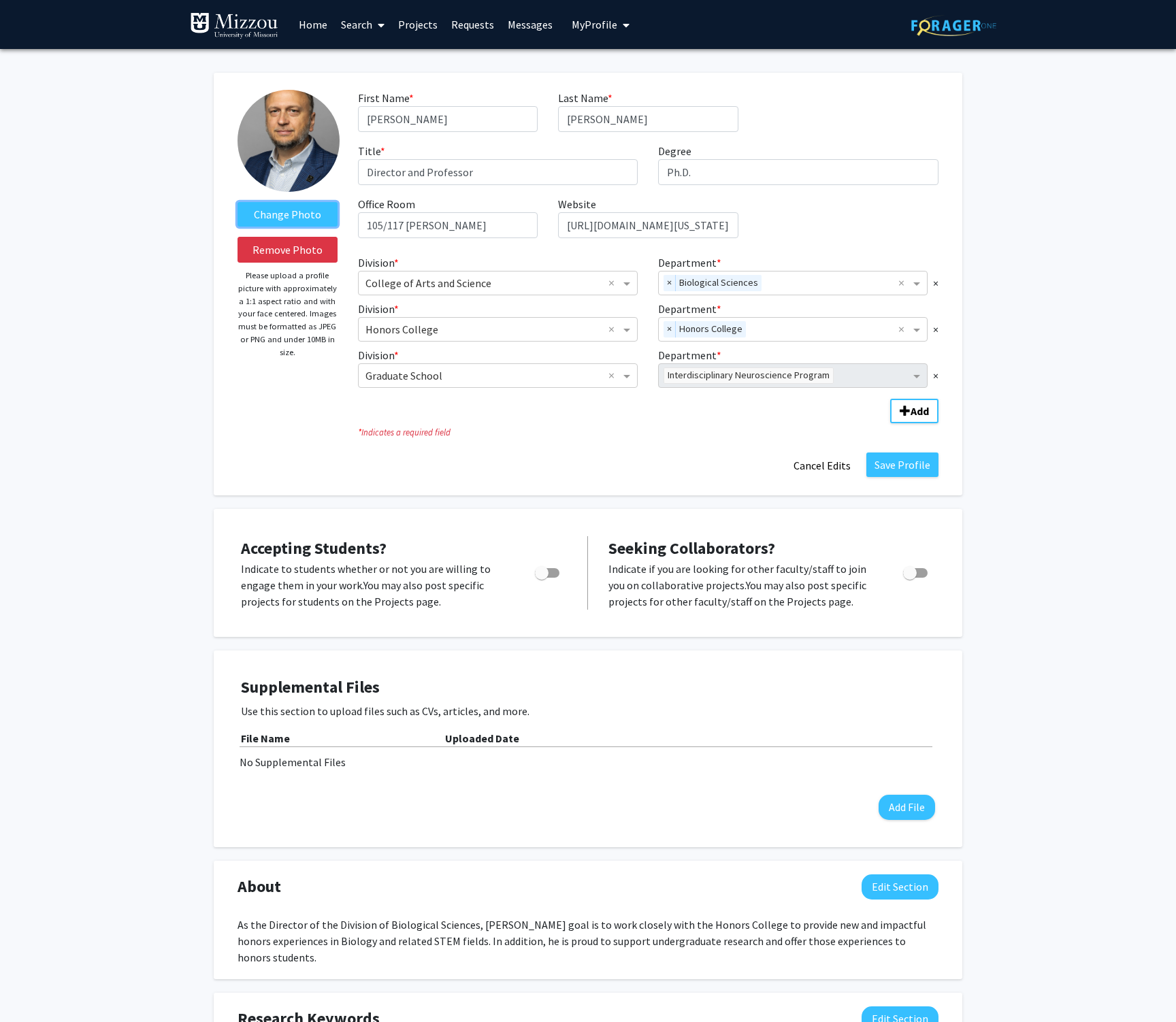
scroll to position [0, 0]
click at [278, 221] on label "Change Photo" at bounding box center [288, 214] width 100 height 25
click at [0, 0] on input "Change Photo" at bounding box center [0, 0] width 0 height 0
click at [259, 447] on div "Change Photo Remove Photo Please upload a profile picture with approximately a …" at bounding box center [288, 284] width 121 height 389
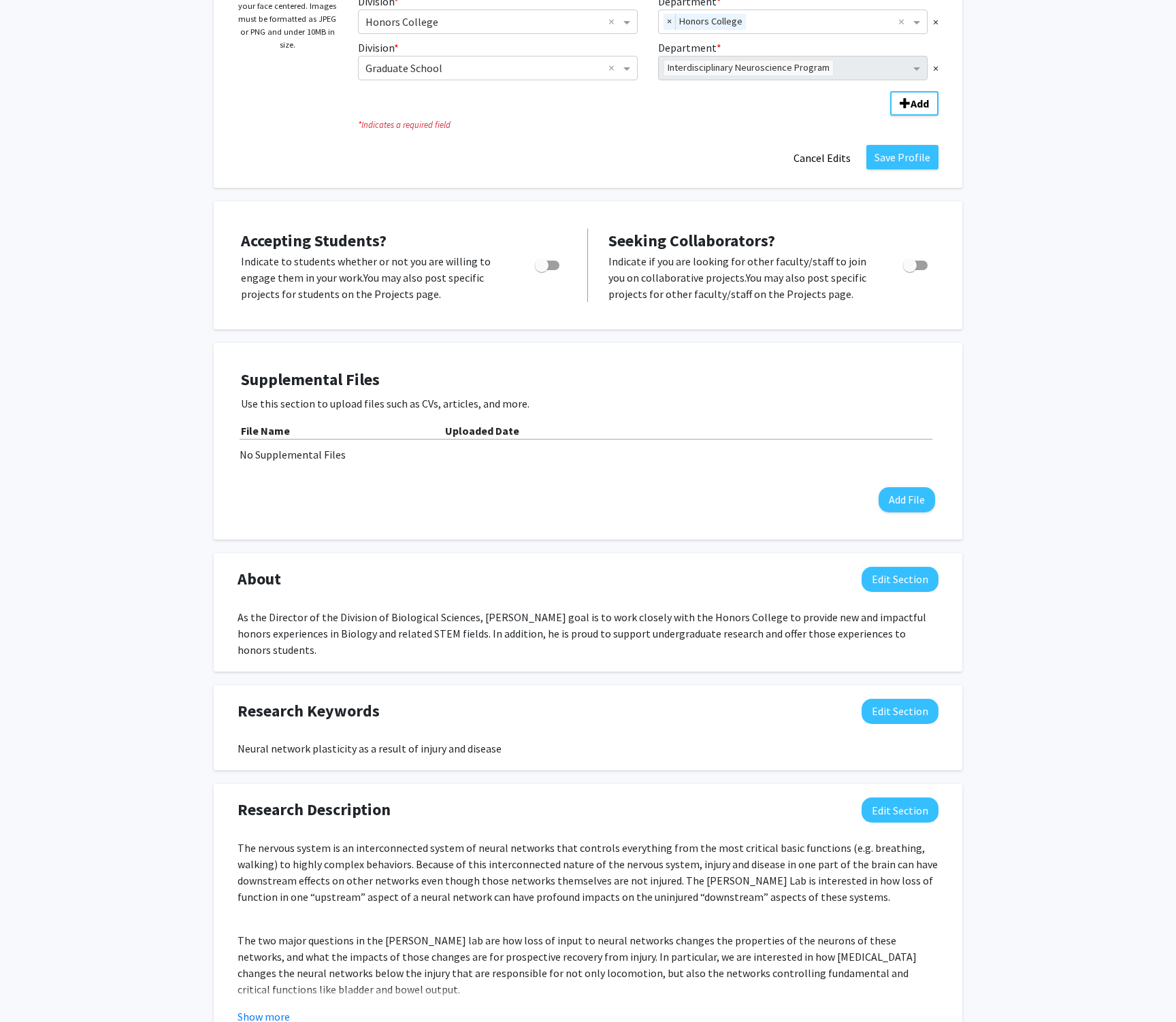
scroll to position [321, 0]
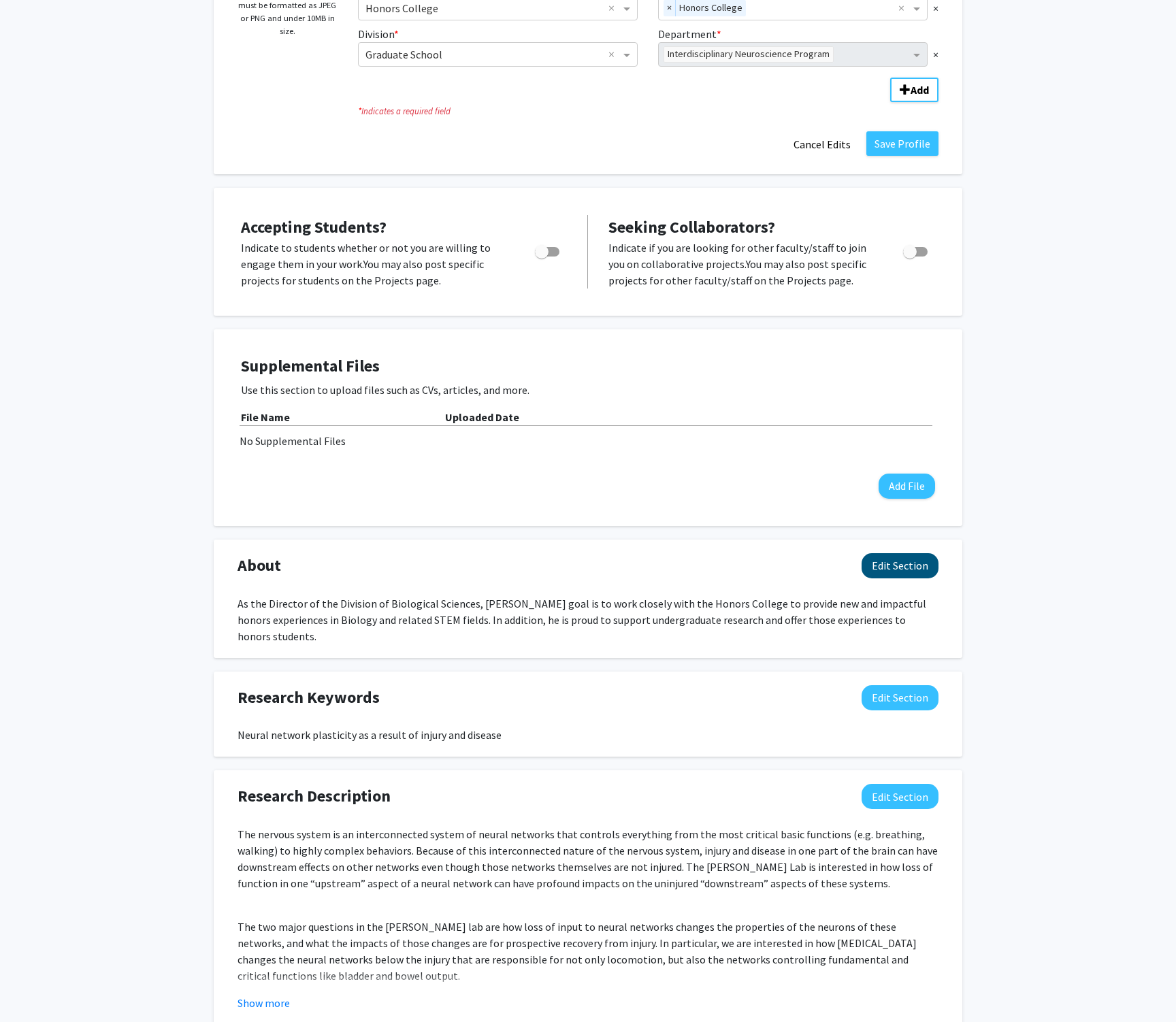
click at [913, 574] on button "Edit Section" at bounding box center [900, 566] width 77 height 25
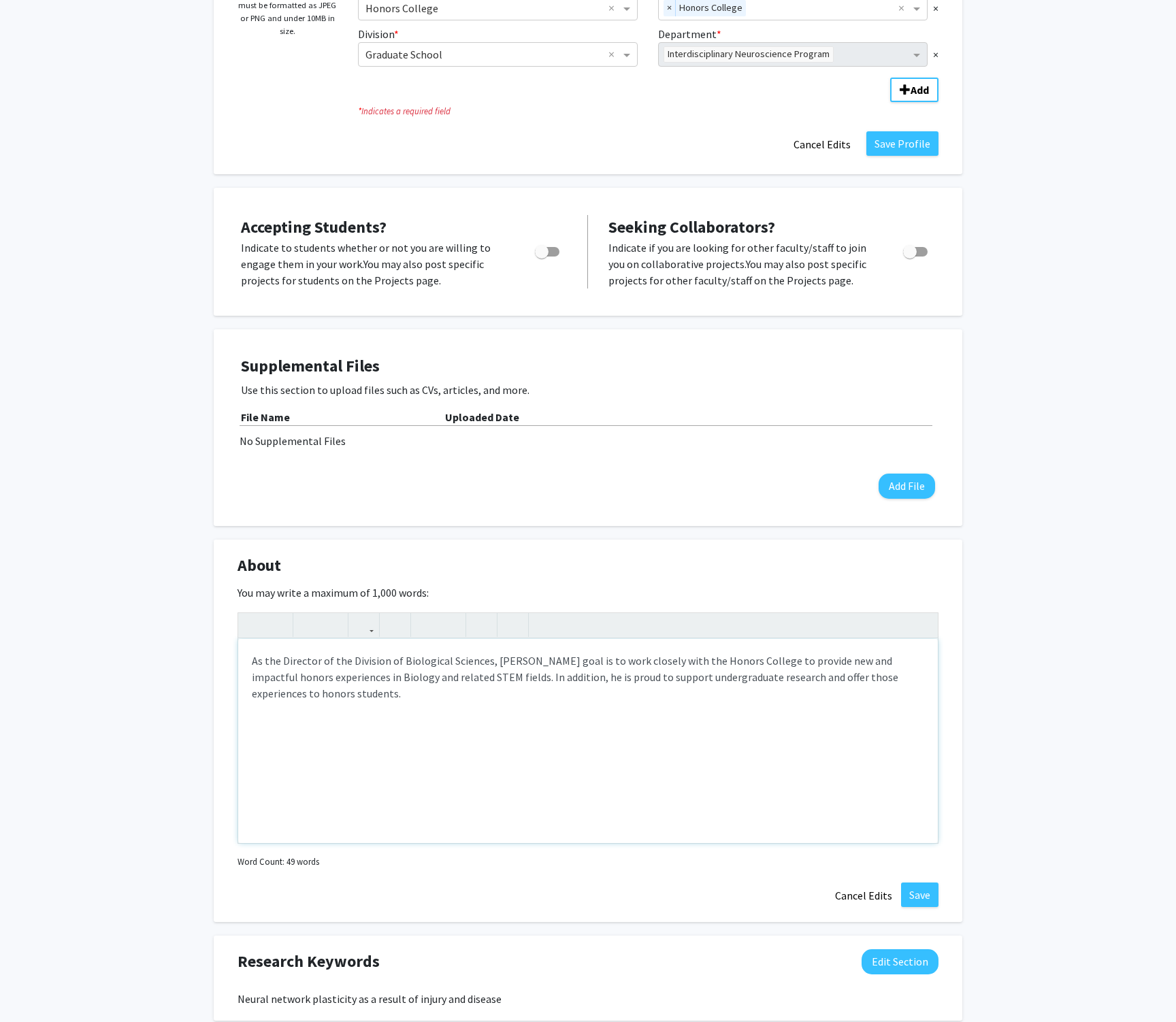
click at [490, 662] on div "As the Director of the Division of Biological Sciences, Dr. Schulz’s goal is to…" at bounding box center [588, 741] width 700 height 204
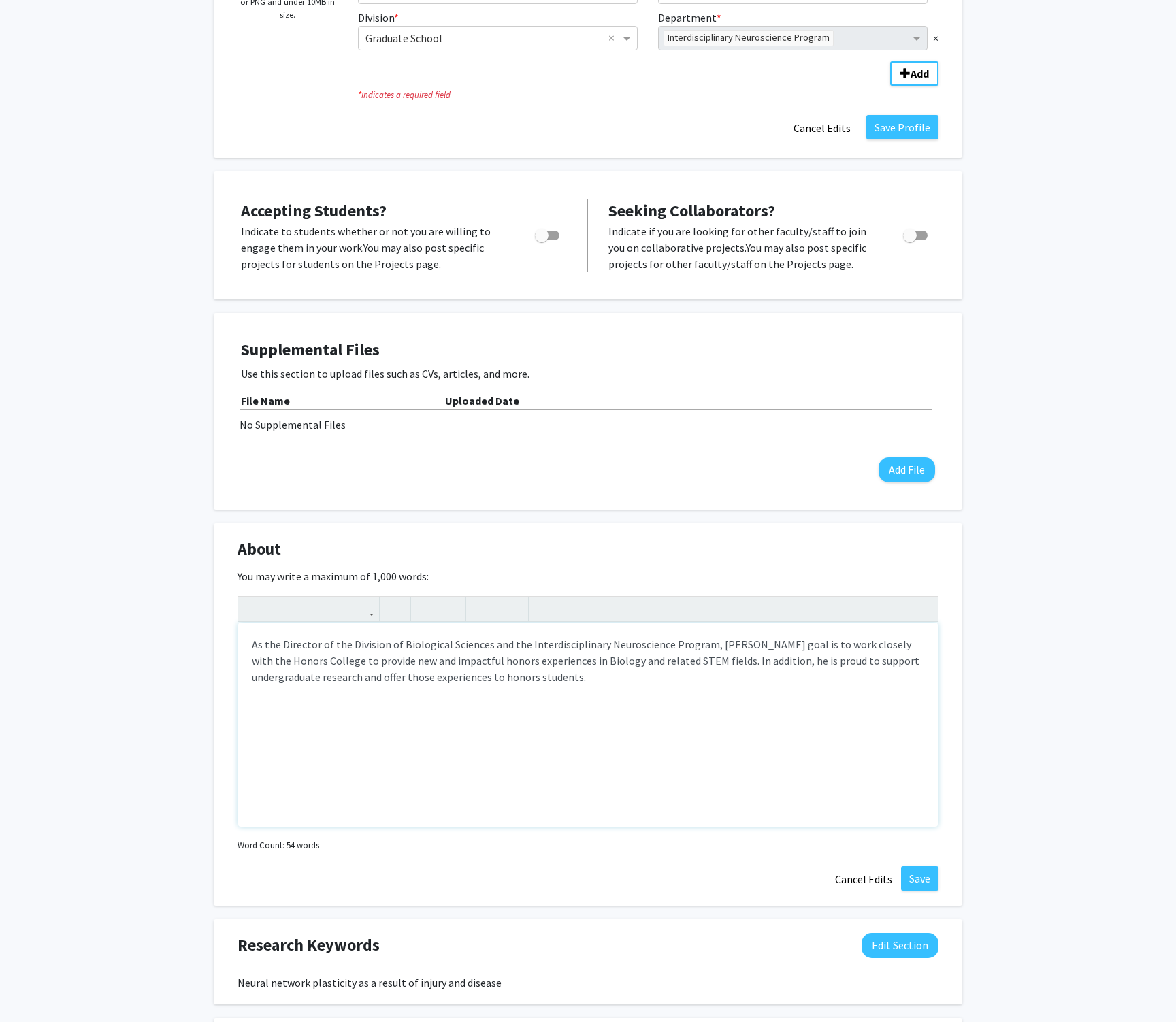
scroll to position [342, 0]
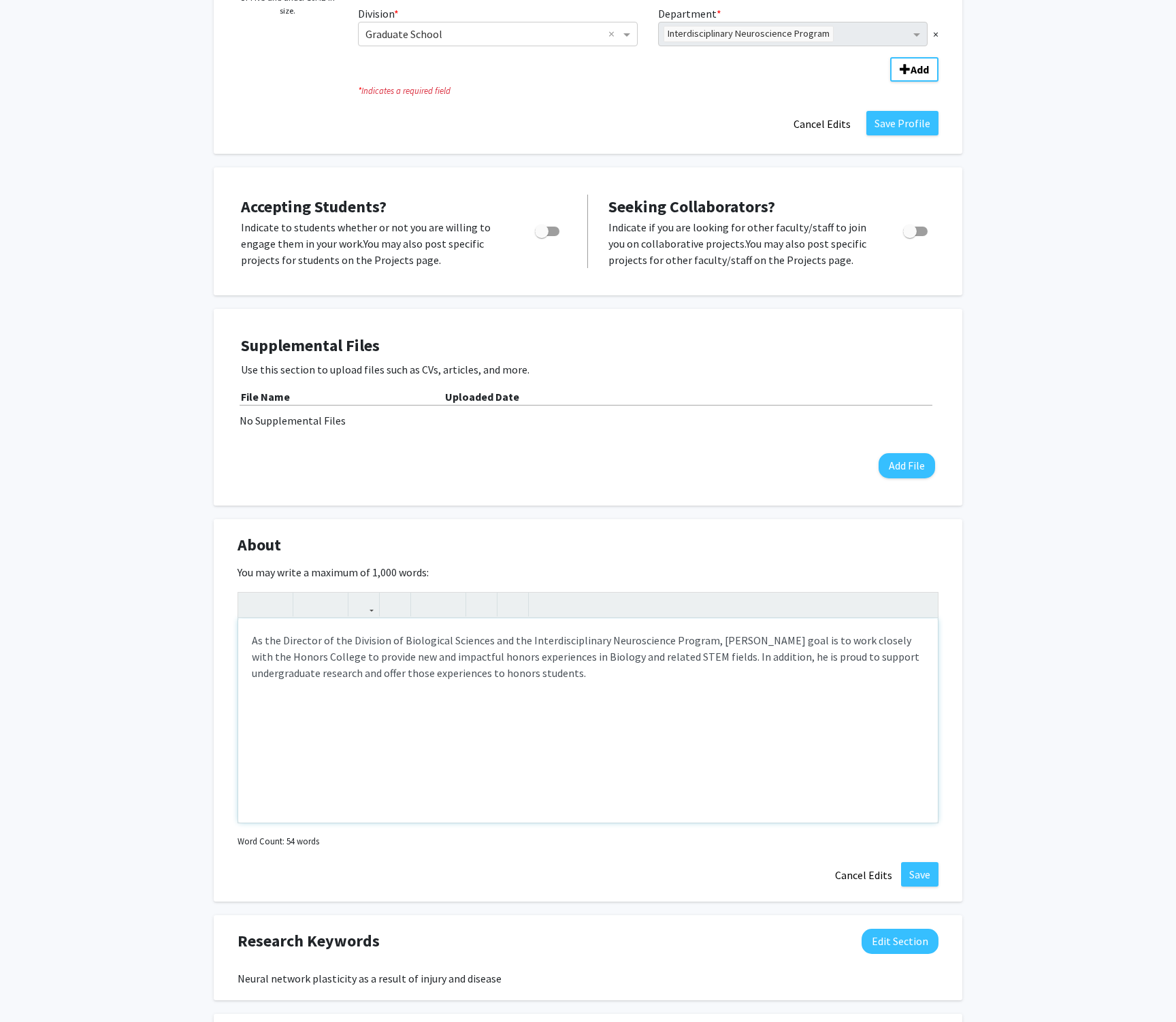
click at [574, 673] on div "As the Director of the Division of Biological Sciences and the Interdisciplinar…" at bounding box center [588, 720] width 700 height 204
click at [526, 661] on div "As the Director of the Division of Biological Sciences and the Interdisciplinar…" at bounding box center [588, 720] width 700 height 204
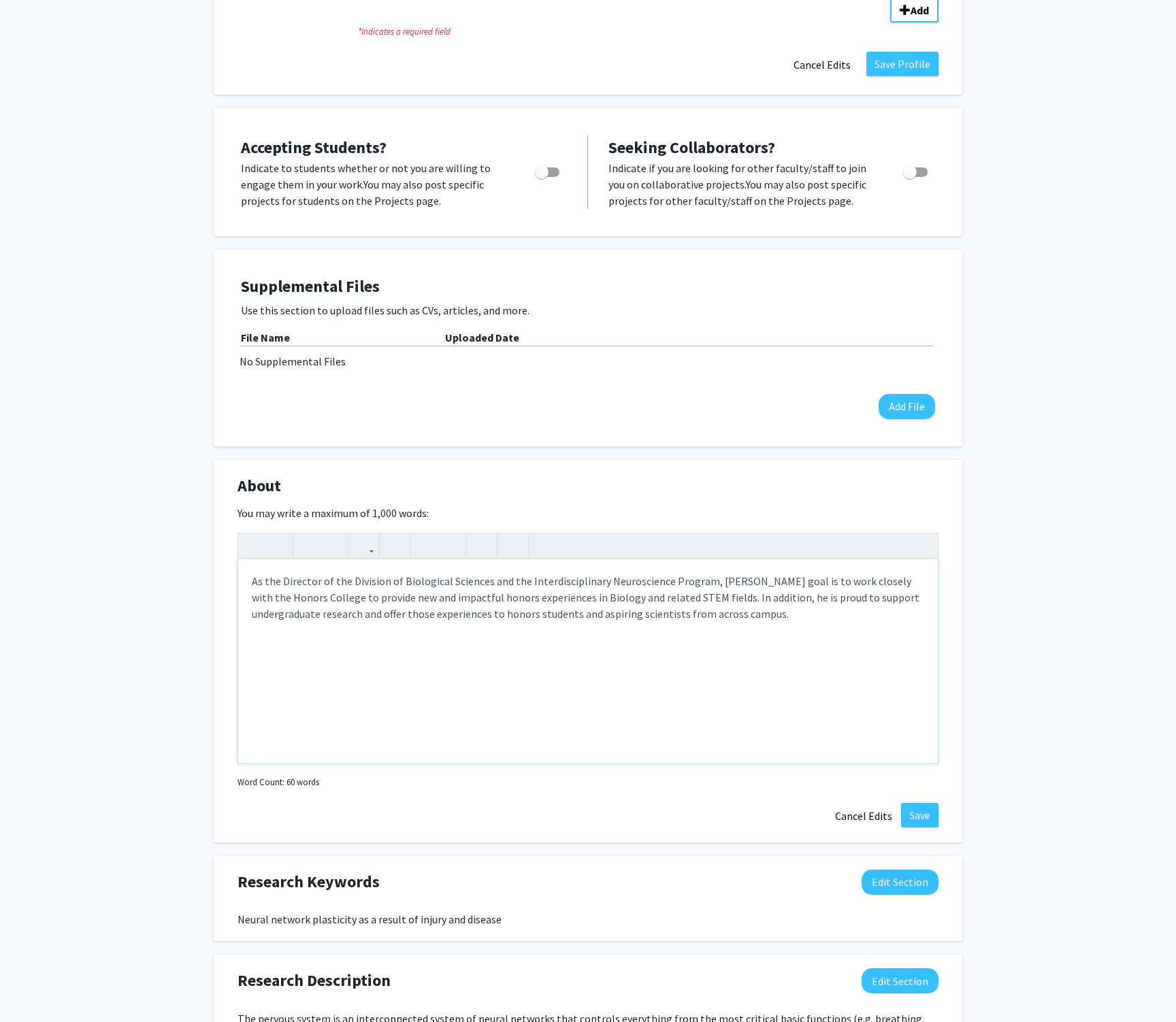
scroll to position [401, 0]
click at [513, 618] on div "As the Director of the Division of Biological Sciences and the Interdisciplinar…" at bounding box center [588, 661] width 700 height 204
type textarea "As the Director of the Division of Biological Sciences and the Interdisciplinar…"
click at [922, 812] on button "Save" at bounding box center [919, 815] width 37 height 25
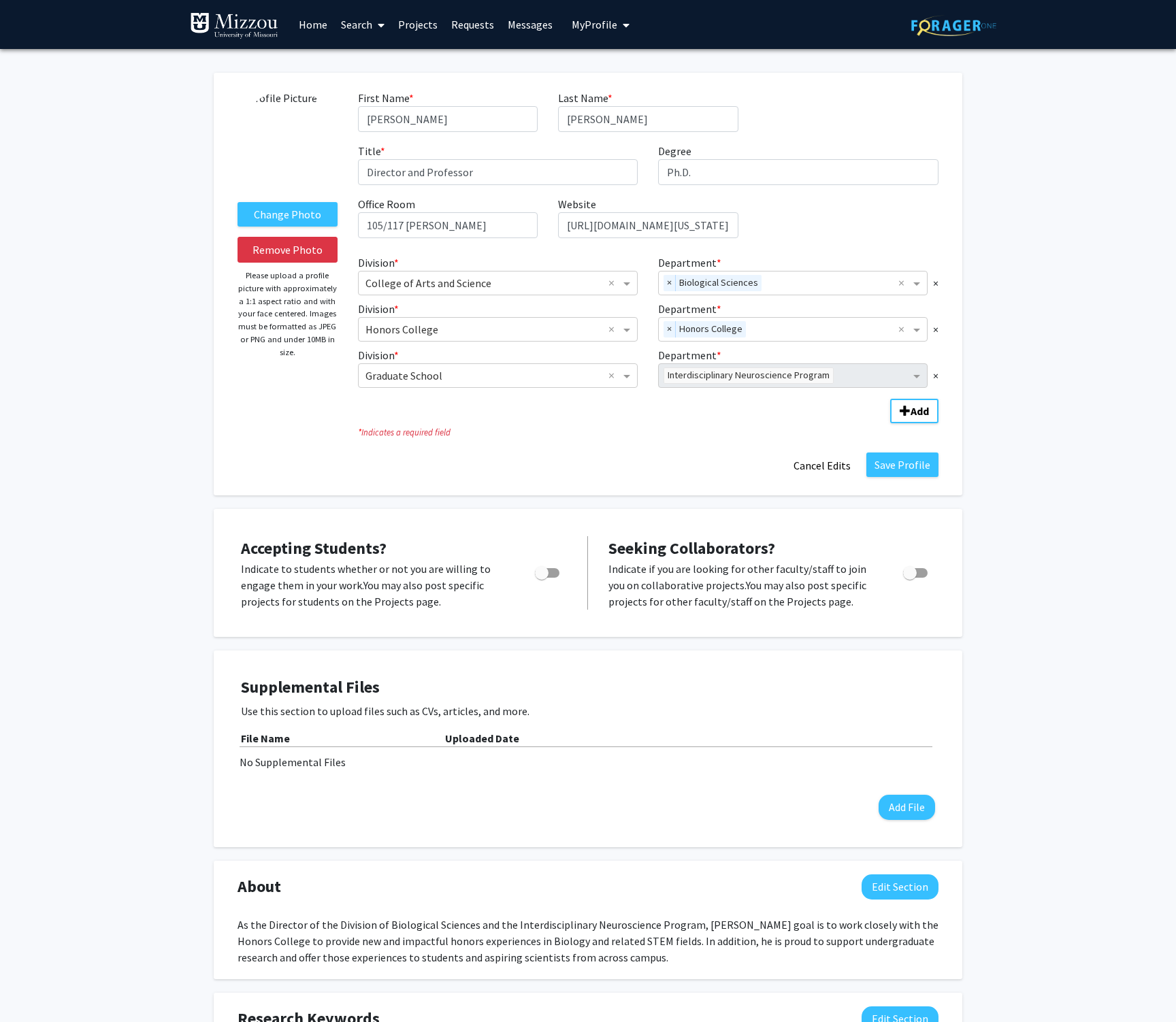
scroll to position [0, 0]
click at [305, 213] on label "Change Photo" at bounding box center [288, 214] width 100 height 25
click at [0, 0] on input "Change Photo" at bounding box center [0, 0] width 0 height 0
click at [905, 471] on button "Save Profile" at bounding box center [902, 465] width 72 height 25
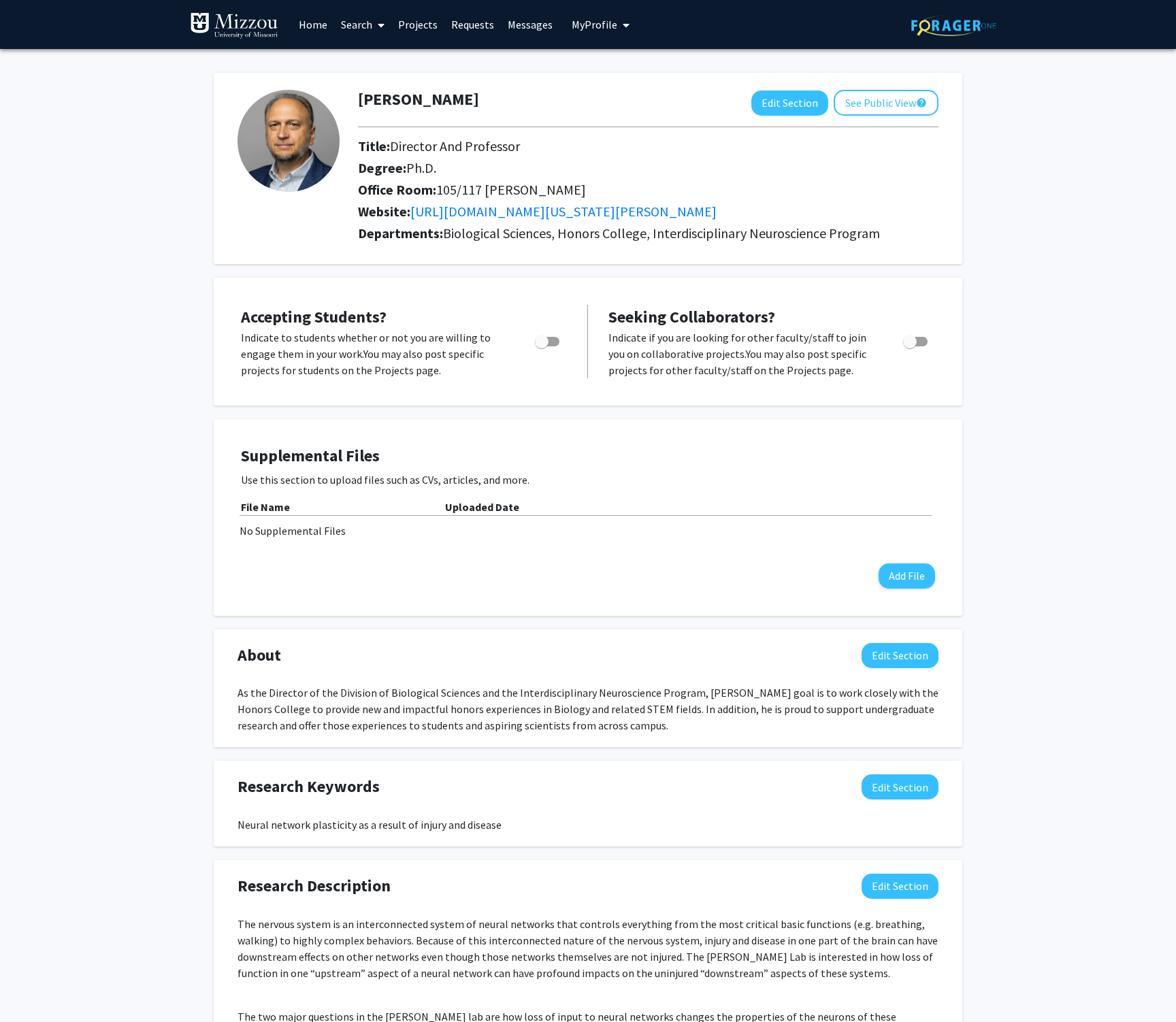
click at [873, 90] on div "David Schulz Edit Section See Public View help Title: Director And Professor De…" at bounding box center [588, 168] width 749 height 191
click at [900, 100] on button "See Public View help" at bounding box center [886, 103] width 105 height 26
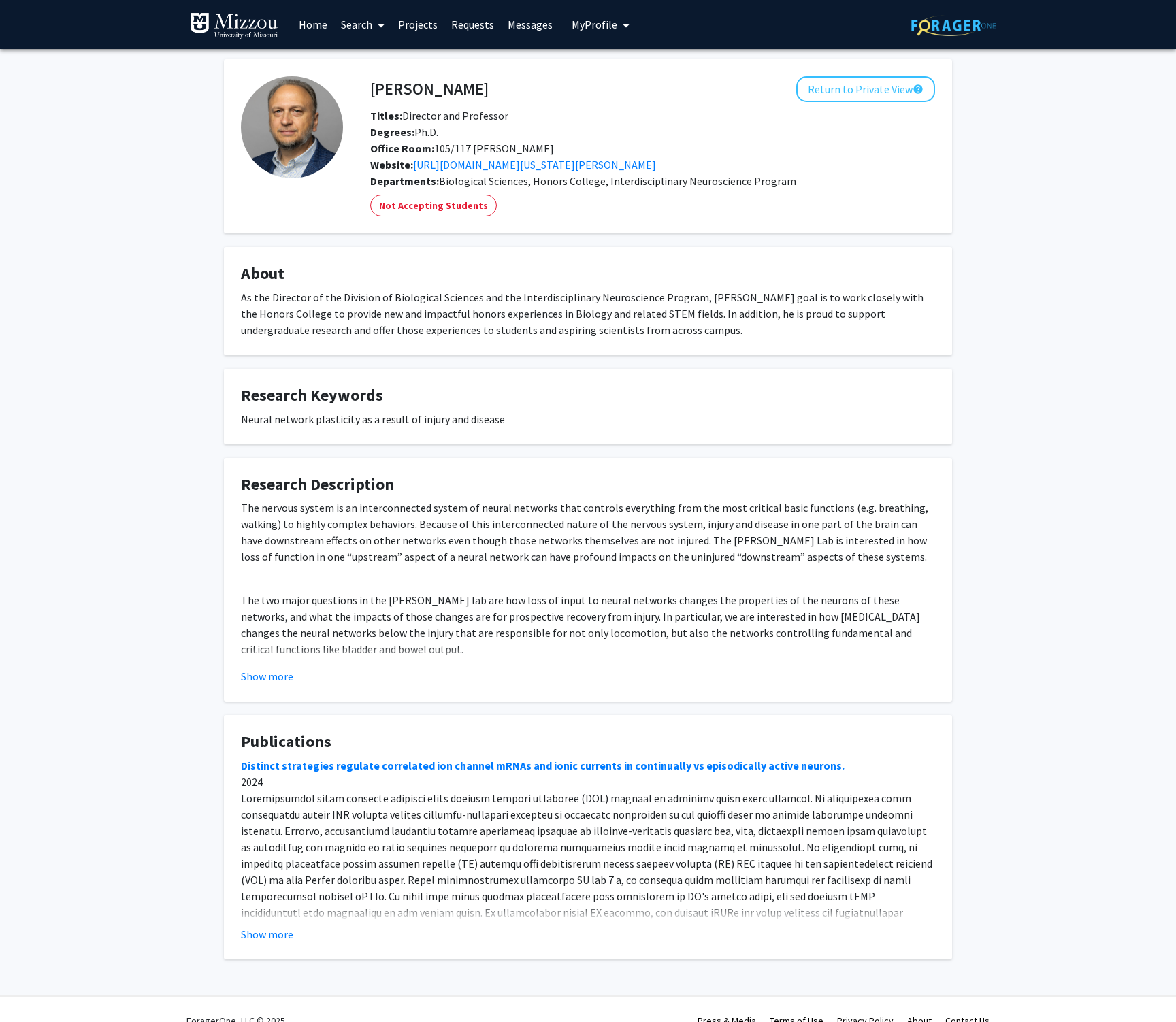
scroll to position [23, 0]
